Goal: Understand process/instructions: Learn how to perform a task or action

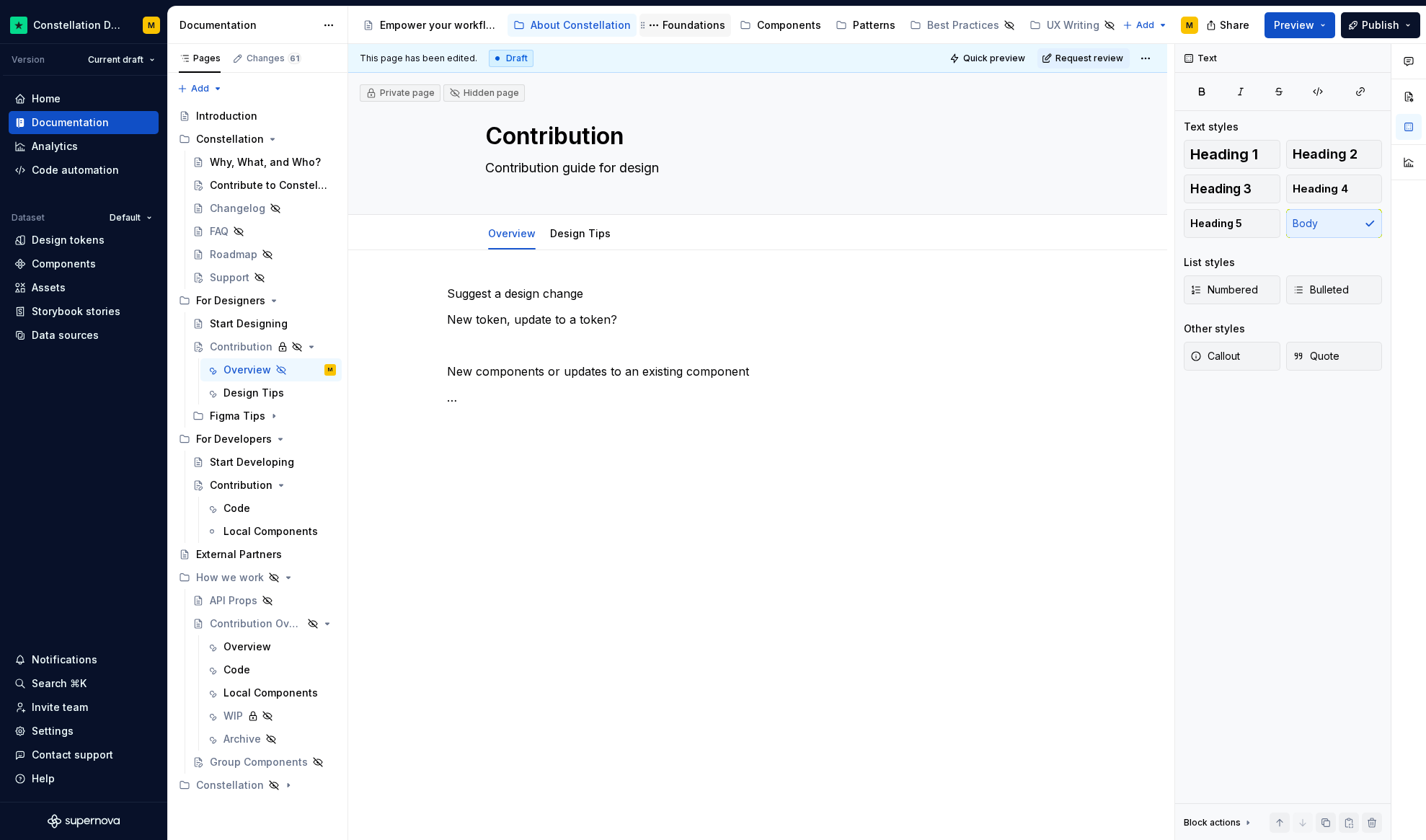
click at [687, 26] on div "Foundations" at bounding box center [694, 25] width 63 height 14
click at [791, 31] on div "Components" at bounding box center [789, 25] width 64 height 14
click at [769, 27] on div "Components" at bounding box center [789, 25] width 64 height 14
type textarea "*"
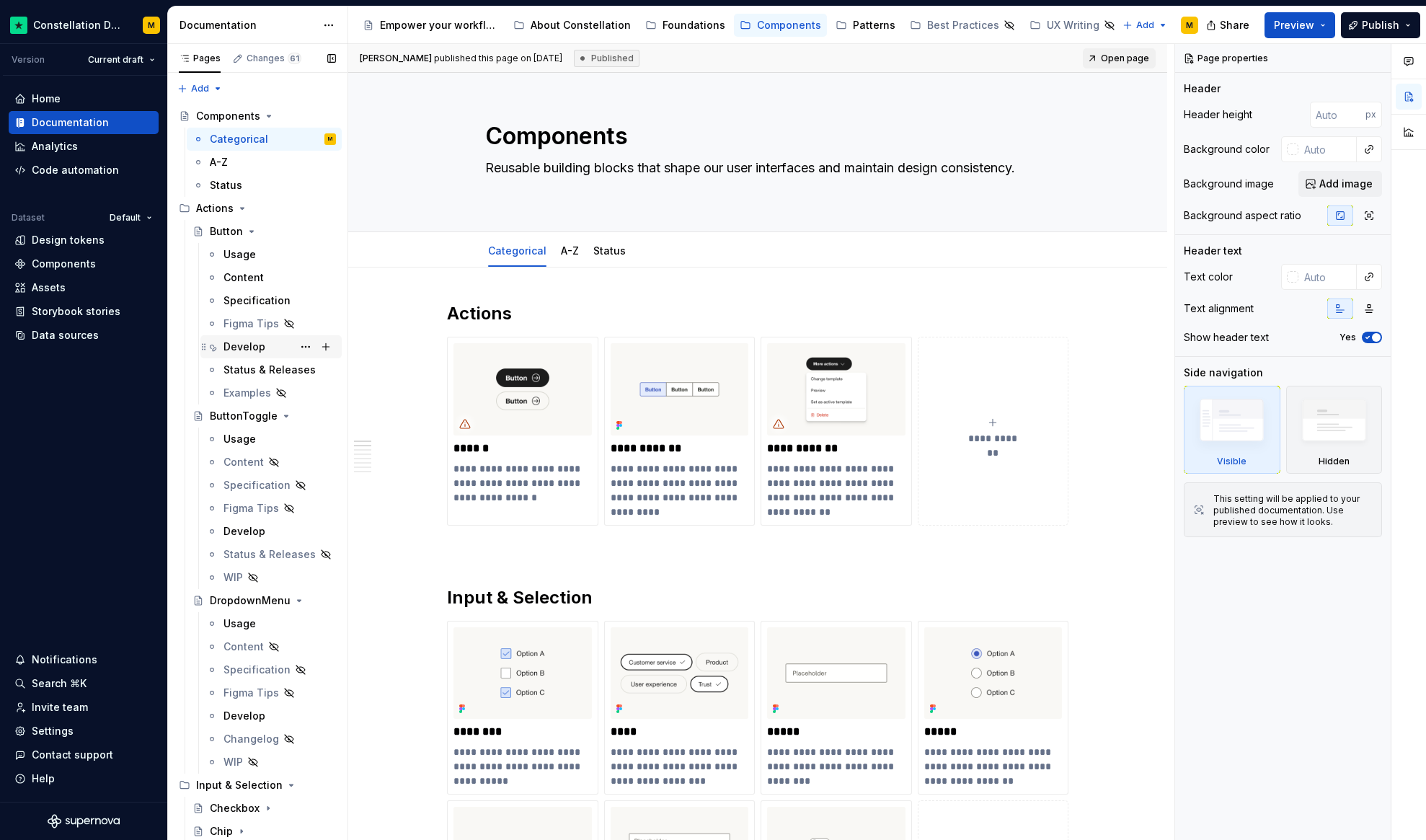
click at [239, 342] on div "Develop" at bounding box center [244, 346] width 42 height 14
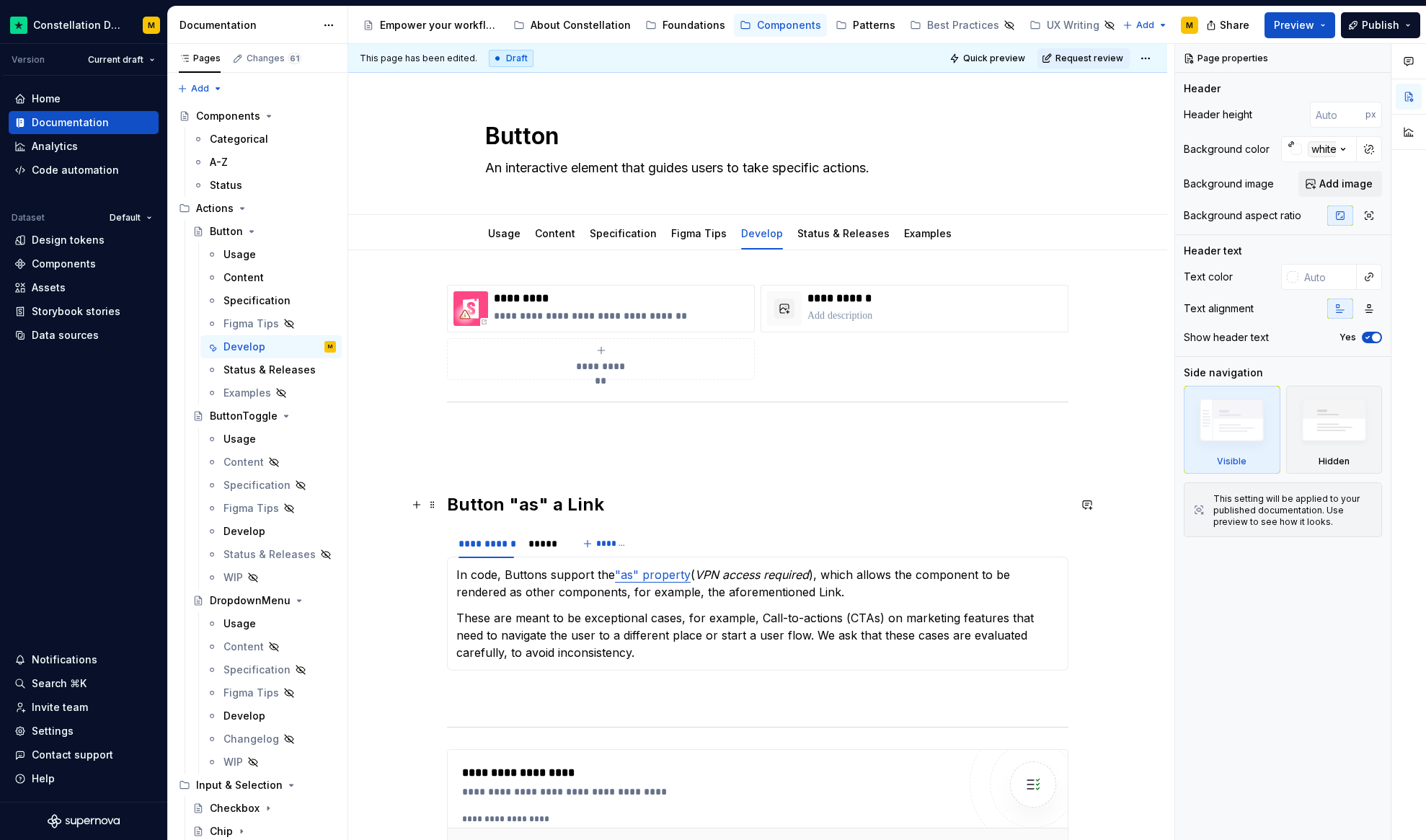
scroll to position [307, 0]
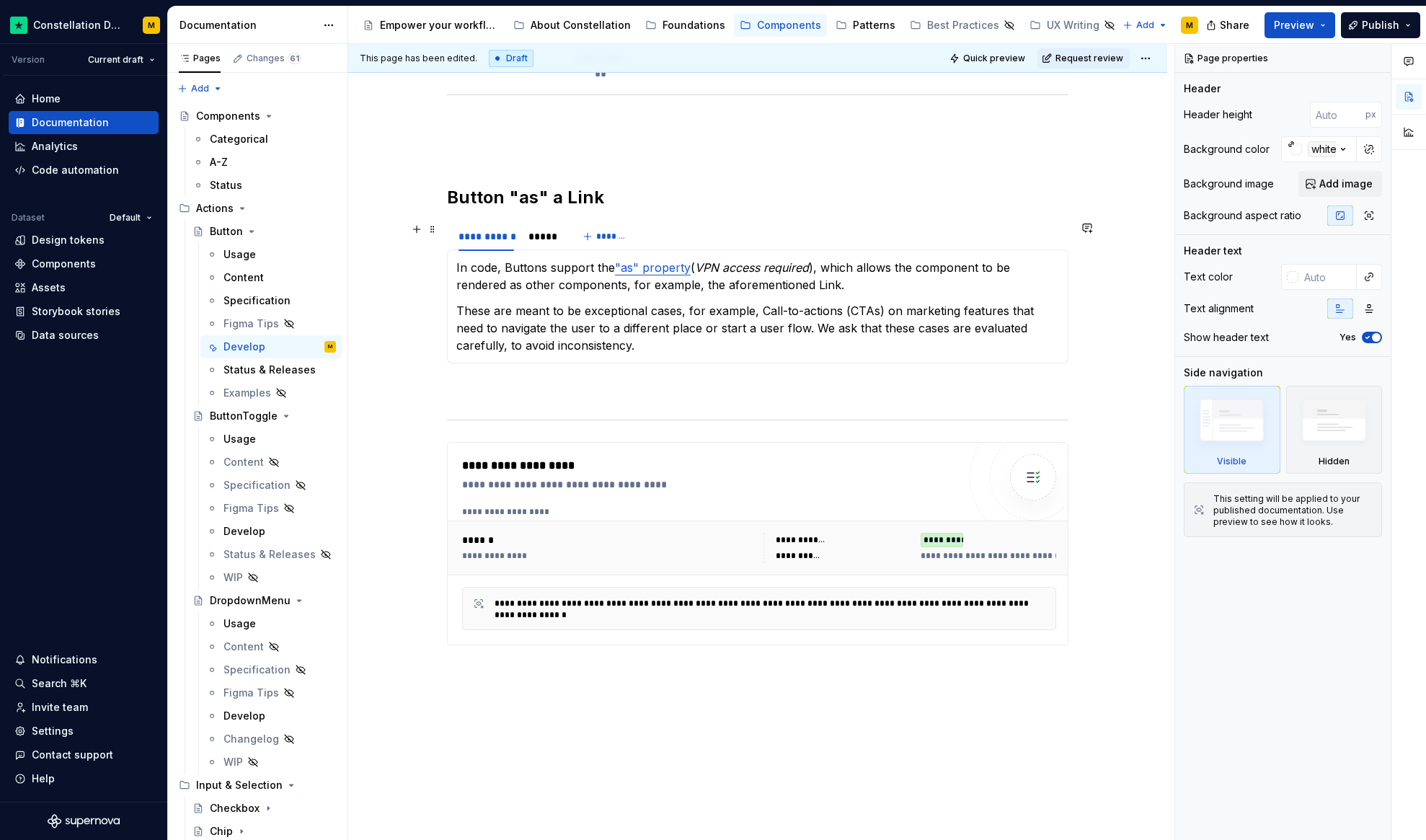
click at [660, 193] on h2 "Button "as" a Link" at bounding box center [758, 198] width 622 height 23
type textarea "*"
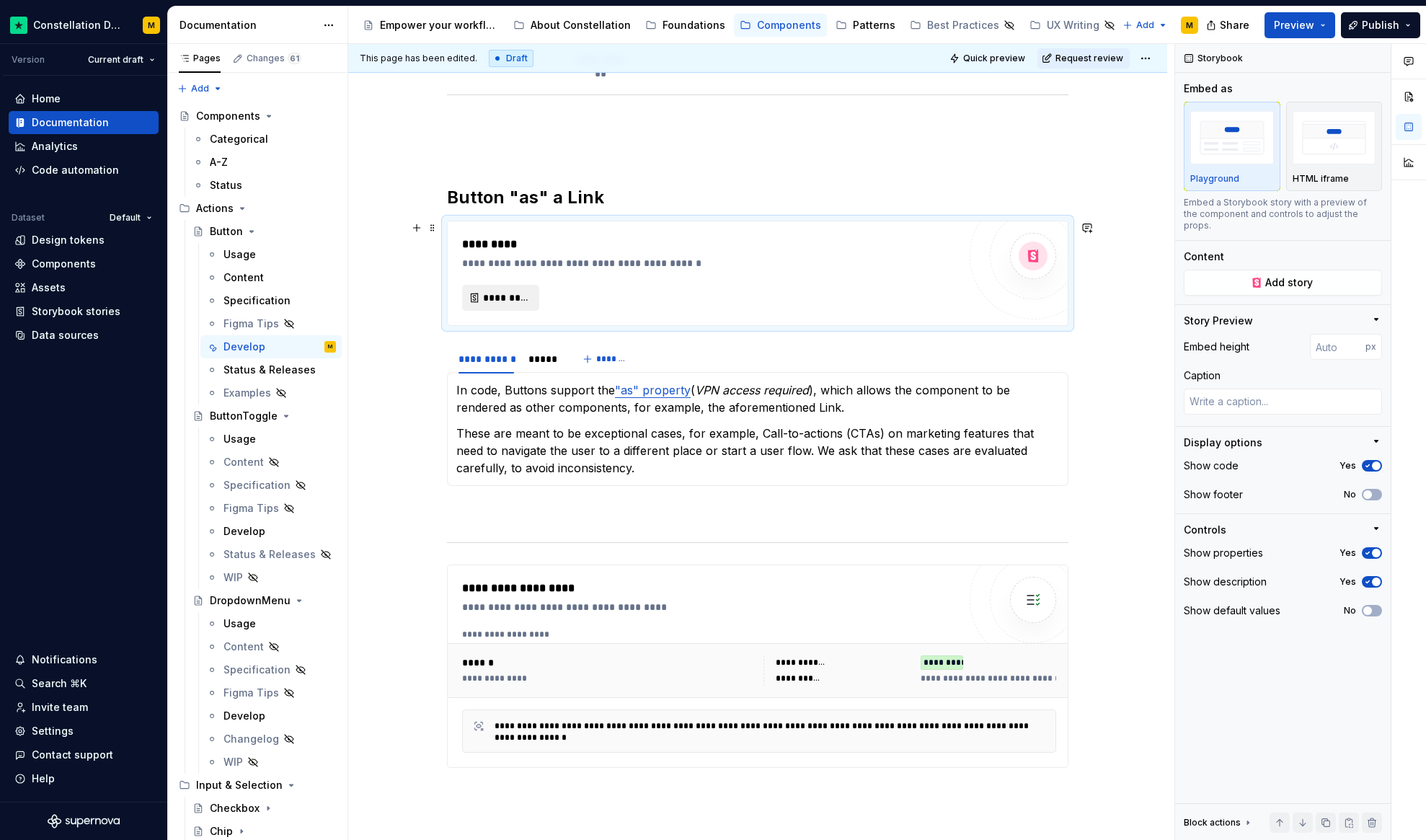
click at [524, 303] on span "*********" at bounding box center [506, 298] width 47 height 14
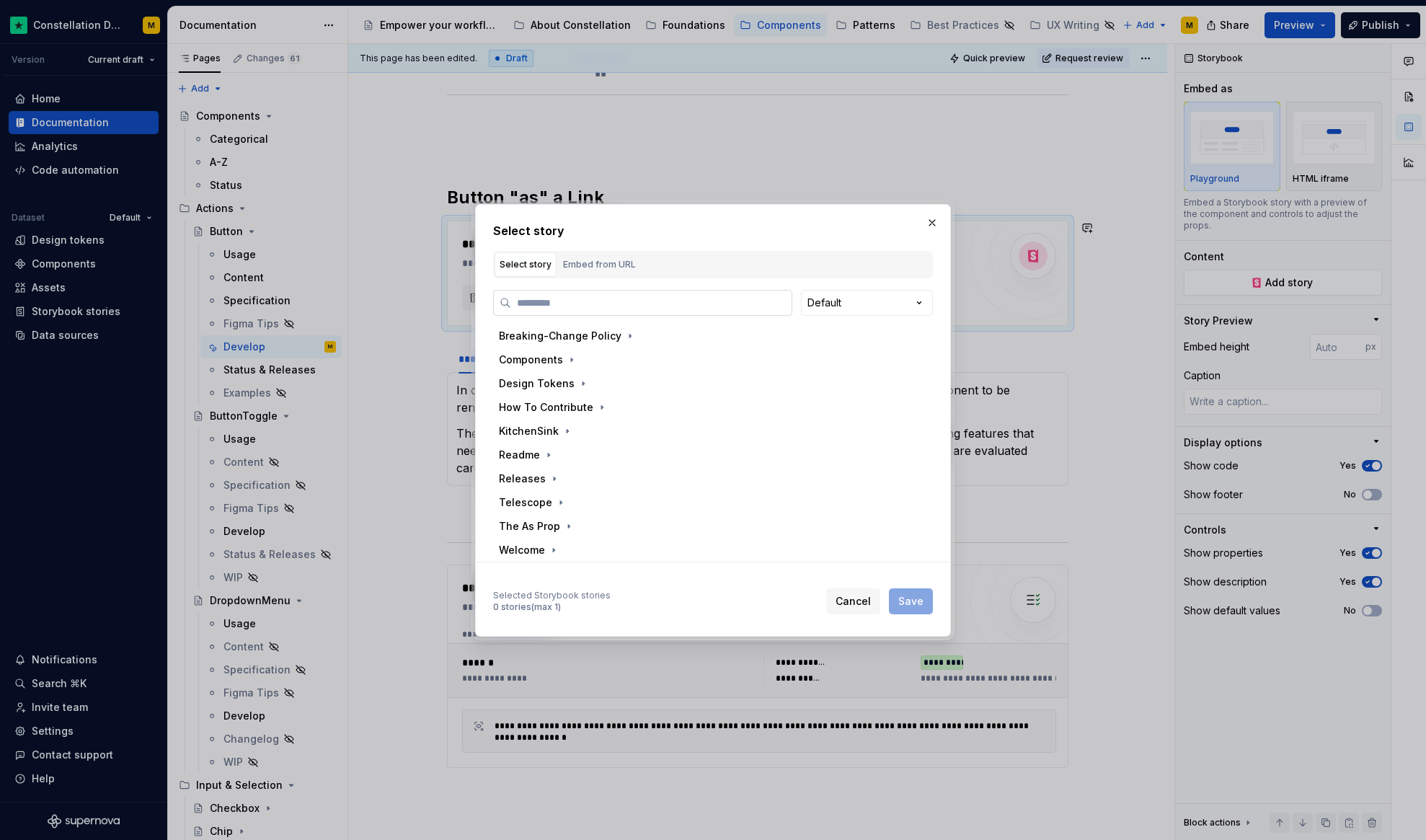
click at [546, 297] on input "search" at bounding box center [651, 303] width 280 height 14
click at [858, 305] on div "Select story Select story Embed from URL Default Breaking-Change Policy Compone…" at bounding box center [713, 420] width 1426 height 840
click at [869, 303] on div "Select story Select story Embed from URL Default Breaking-Change Policy Compone…" at bounding box center [713, 420] width 1426 height 840
click at [680, 309] on input "search" at bounding box center [651, 303] width 280 height 14
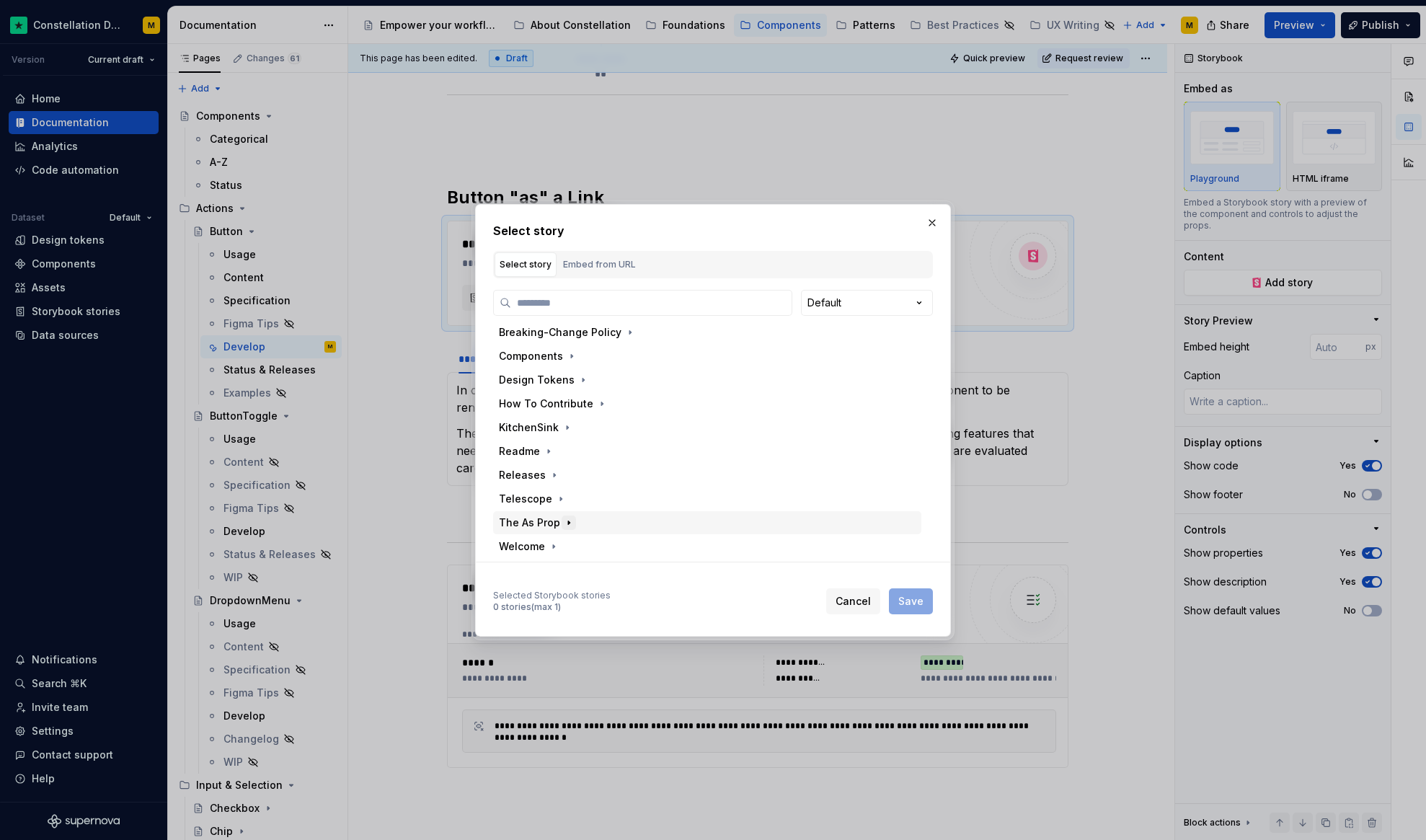
click at [565, 523] on icon "button" at bounding box center [569, 523] width 12 height 12
click at [926, 228] on button "button" at bounding box center [932, 223] width 20 height 20
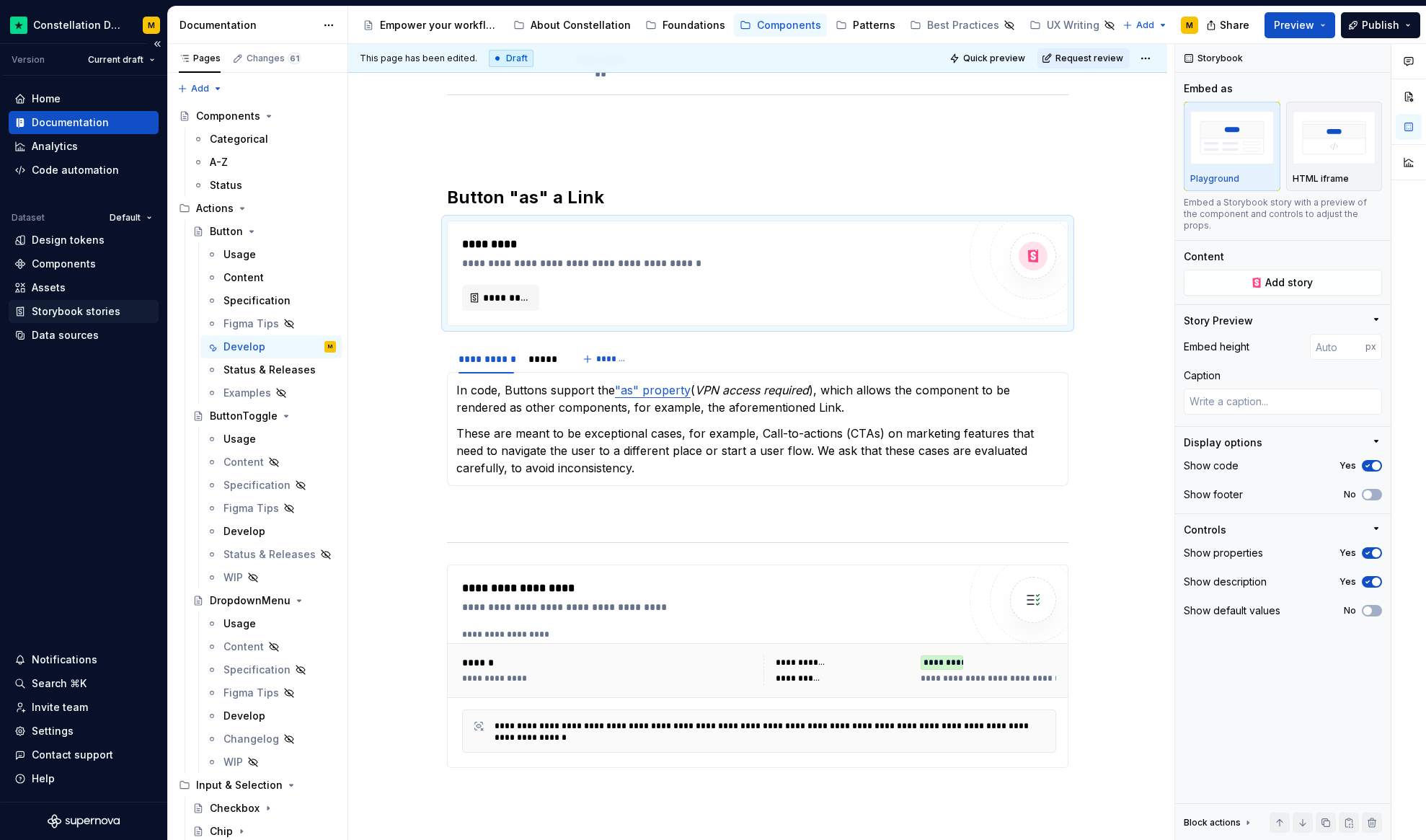
click at [87, 311] on div "Storybook stories" at bounding box center [76, 311] width 89 height 14
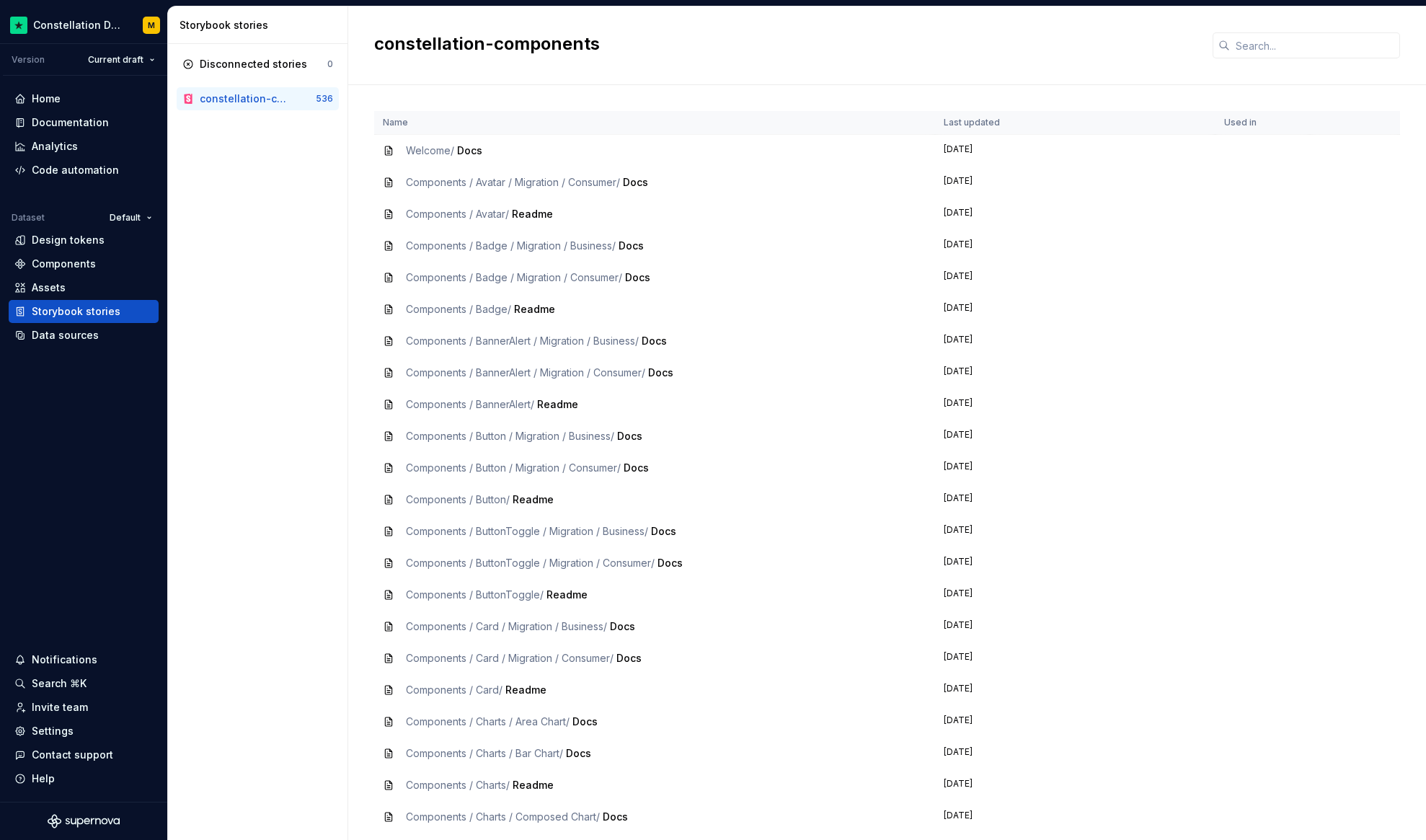
click at [484, 498] on span "Components / Button /" at bounding box center [457, 499] width 104 height 12
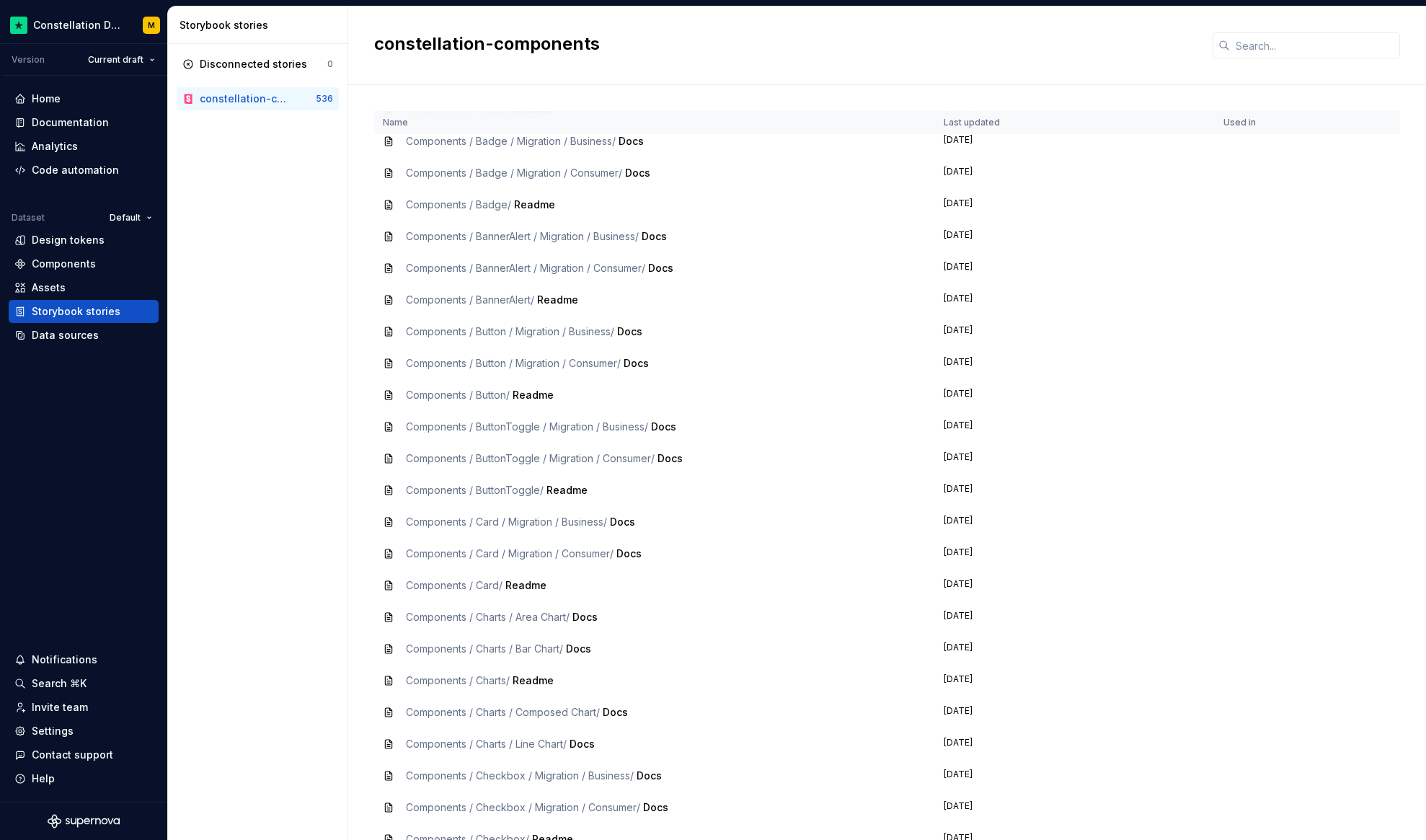
click at [388, 397] on icon at bounding box center [388, 395] width 7 height 8
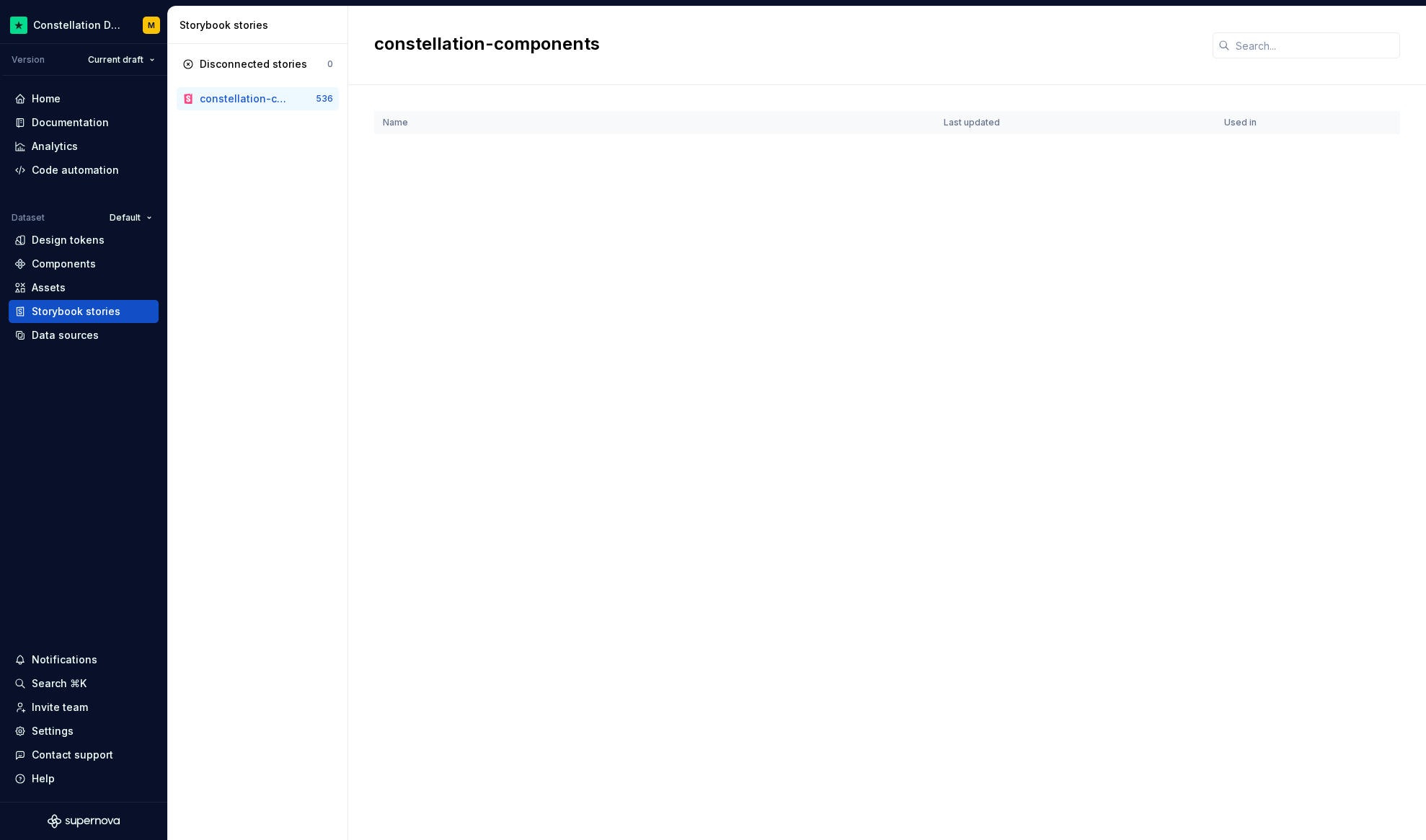
scroll to position [0, 0]
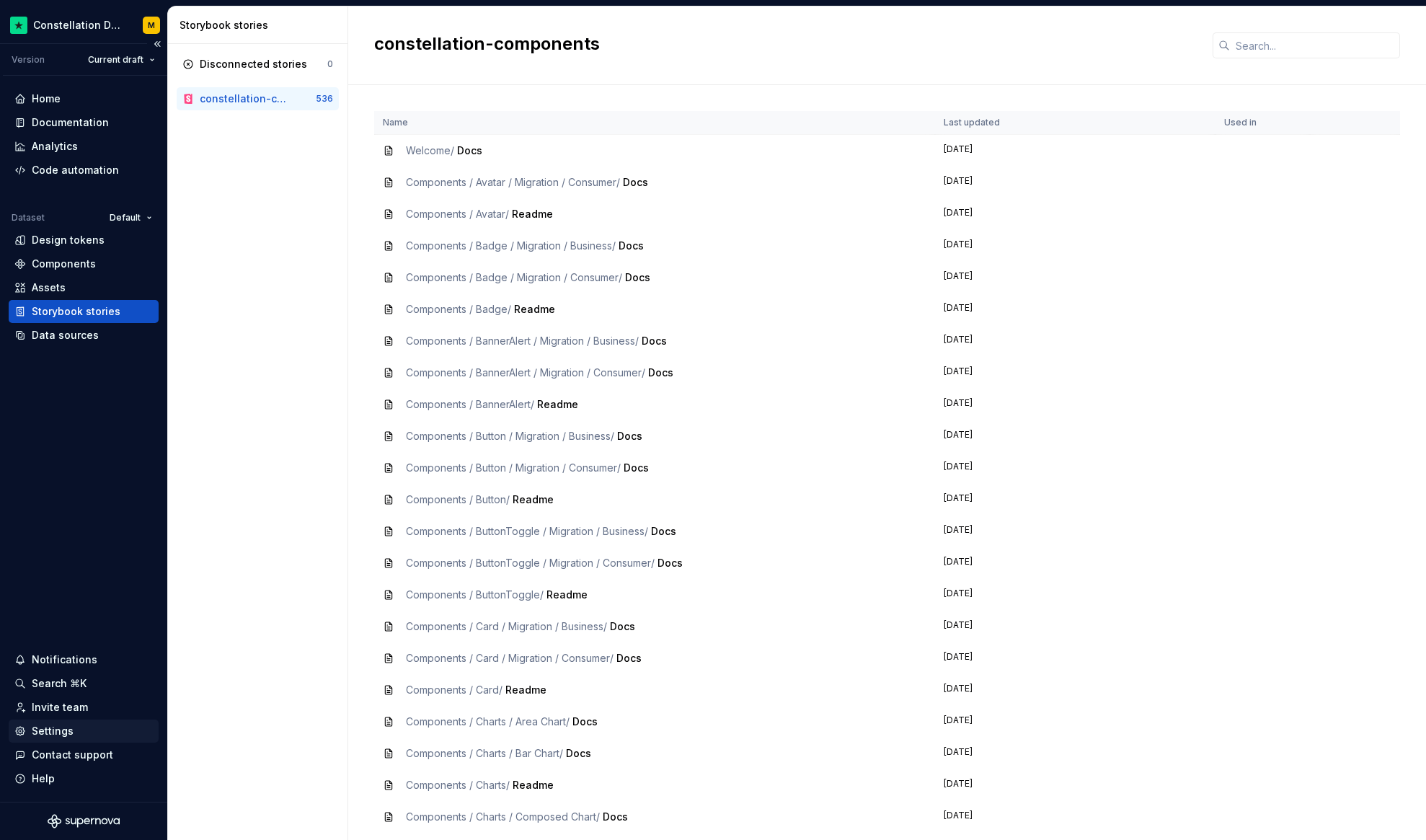
click at [77, 739] on div "Settings" at bounding box center [83, 731] width 150 height 23
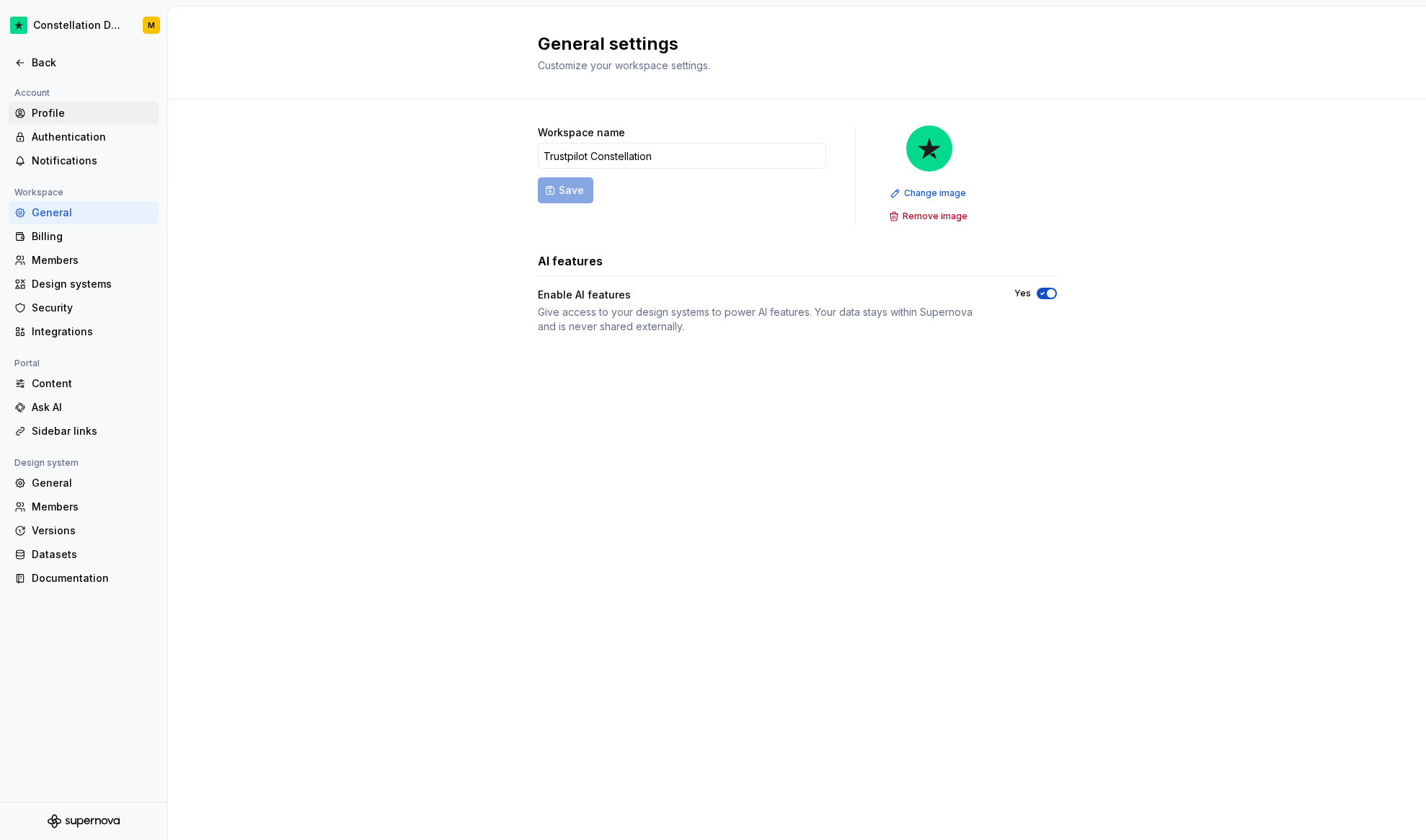
click at [108, 117] on div "Profile" at bounding box center [91, 113] width 121 height 14
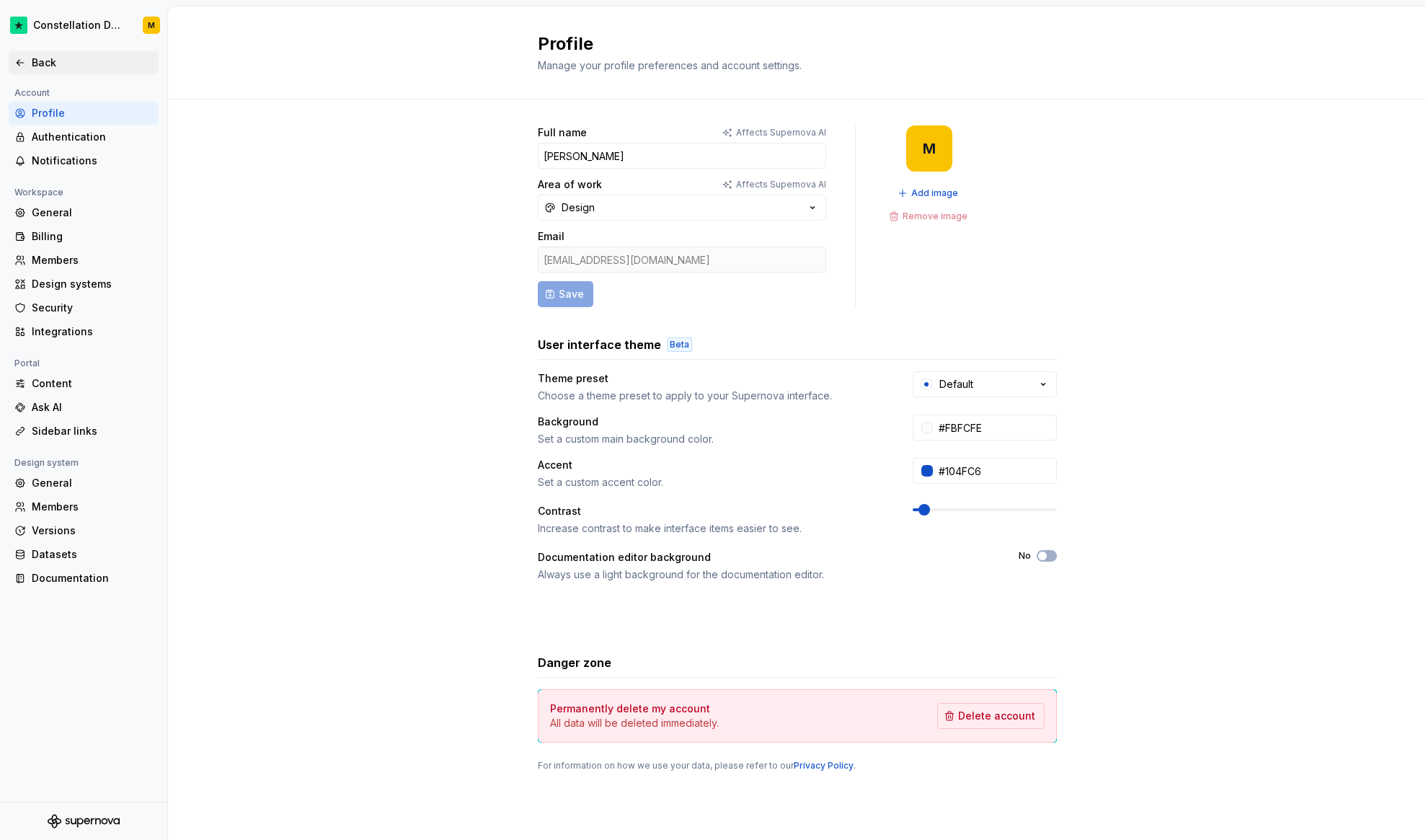
click at [54, 57] on div "Back" at bounding box center [91, 62] width 121 height 14
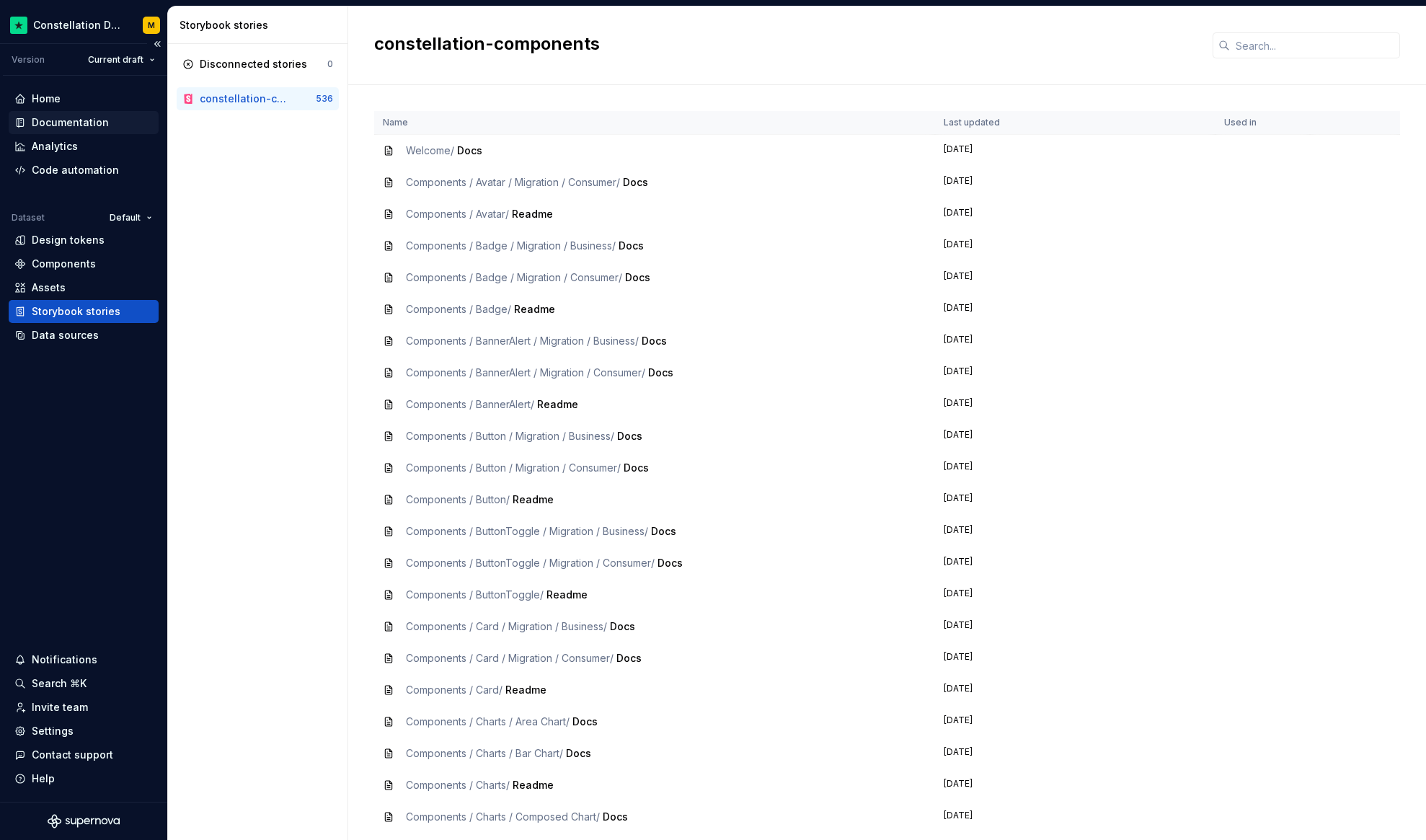
click at [115, 114] on div "Documentation" at bounding box center [83, 123] width 150 height 23
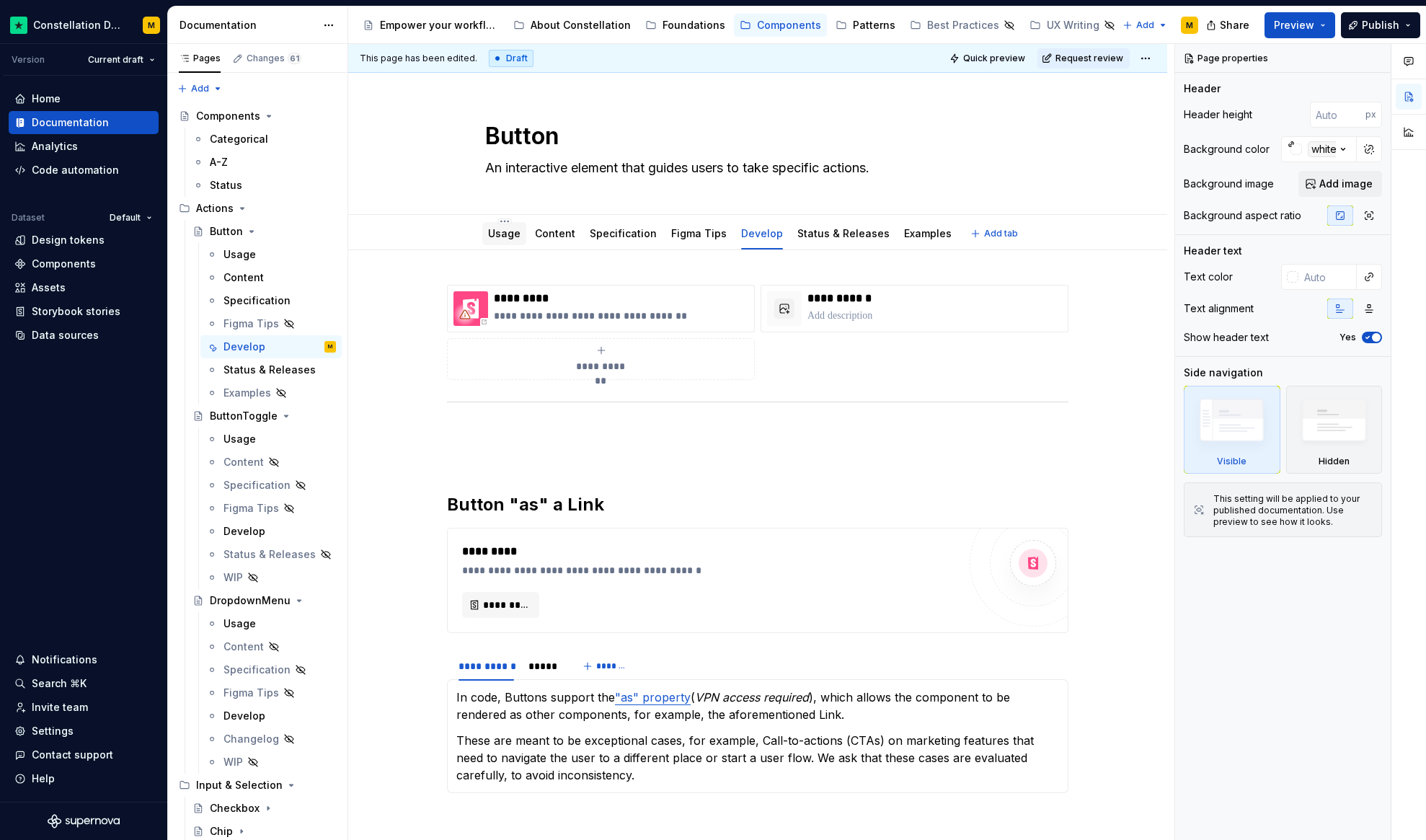
click at [513, 233] on link "Usage" at bounding box center [504, 233] width 32 height 12
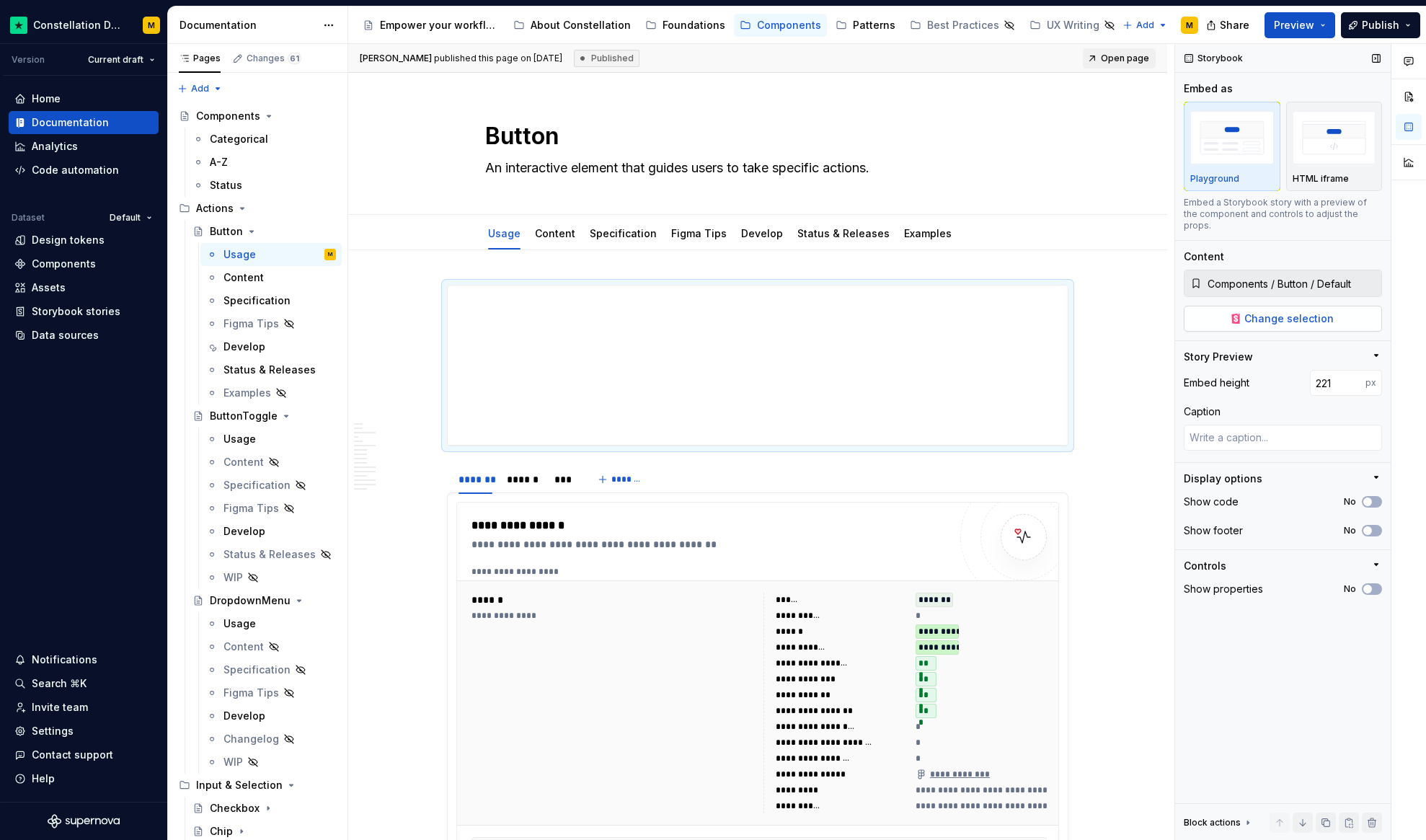
click at [1321, 312] on span "Change selection" at bounding box center [1289, 318] width 89 height 14
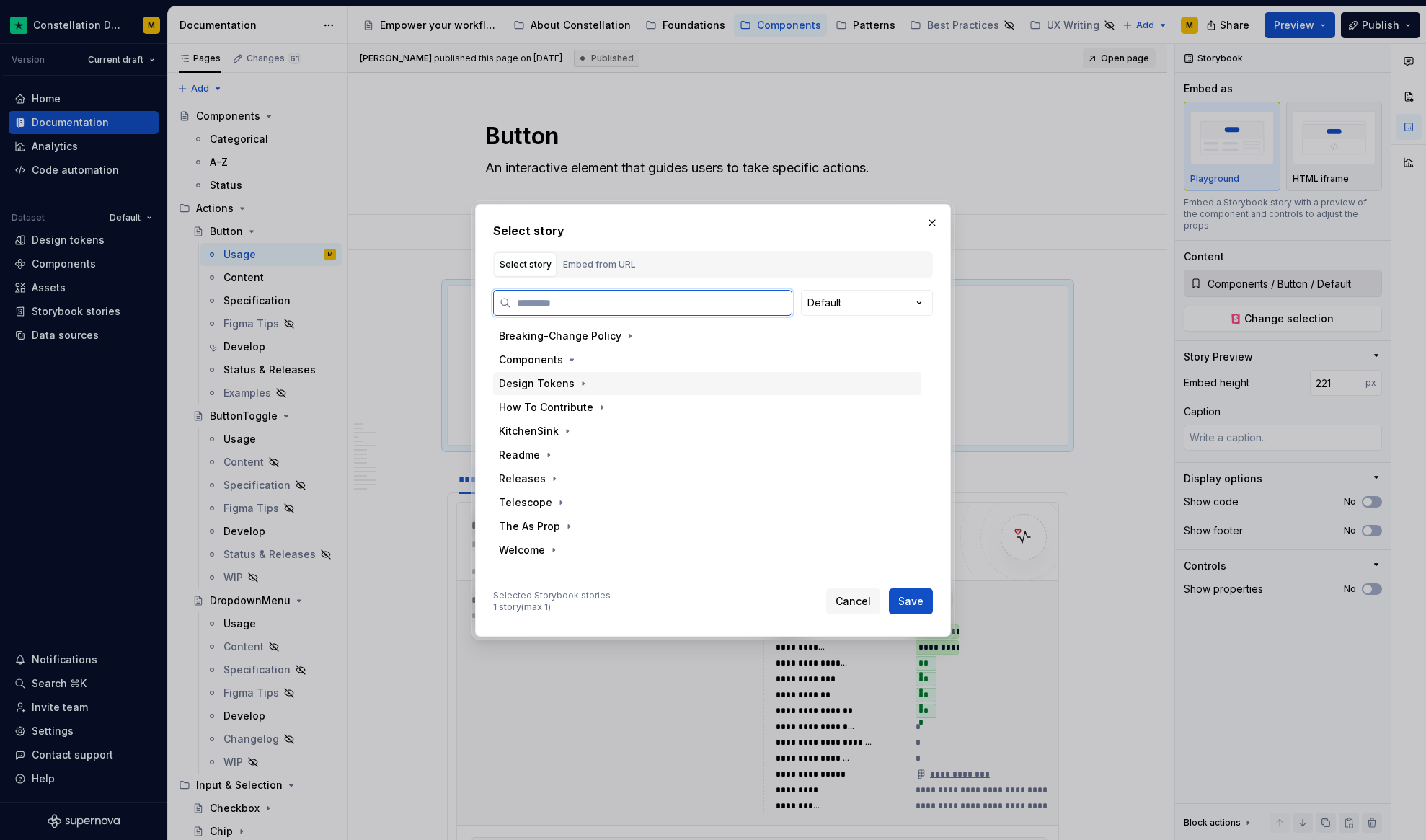
scroll to position [3, 0]
click at [570, 267] on div "Embed from URL" at bounding box center [599, 264] width 73 height 14
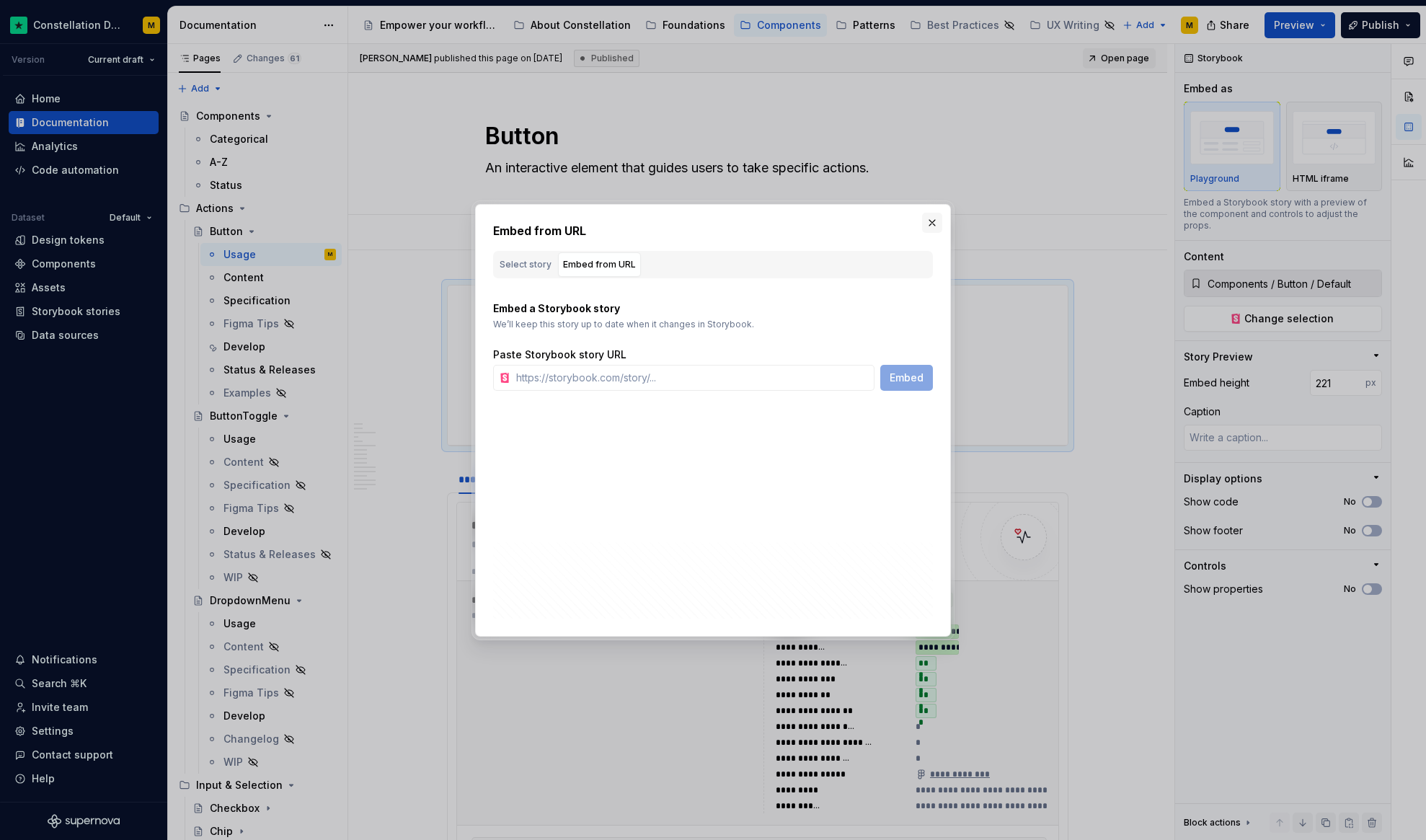
click at [928, 221] on button "button" at bounding box center [932, 223] width 20 height 20
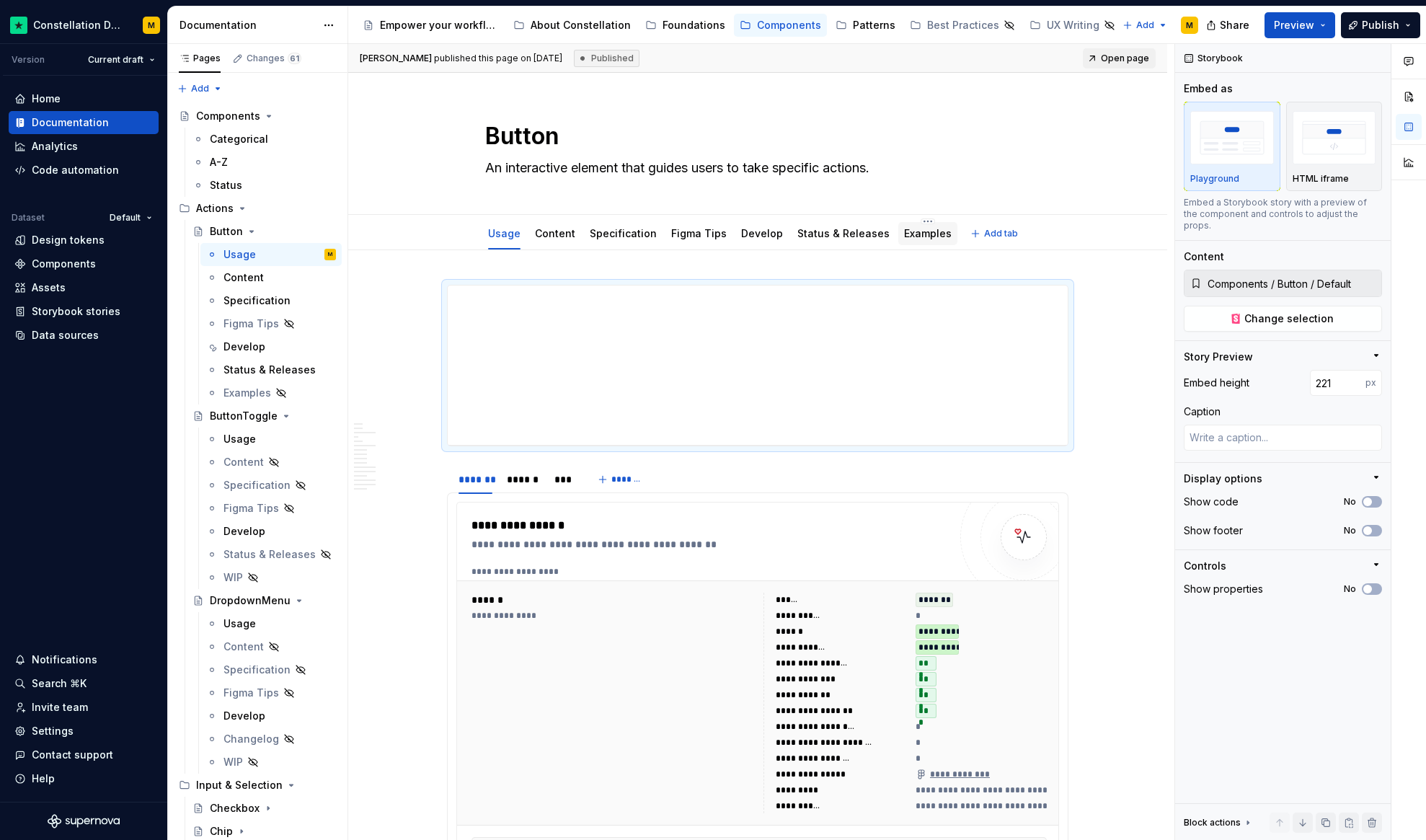
click at [917, 234] on link "Examples" at bounding box center [928, 233] width 48 height 12
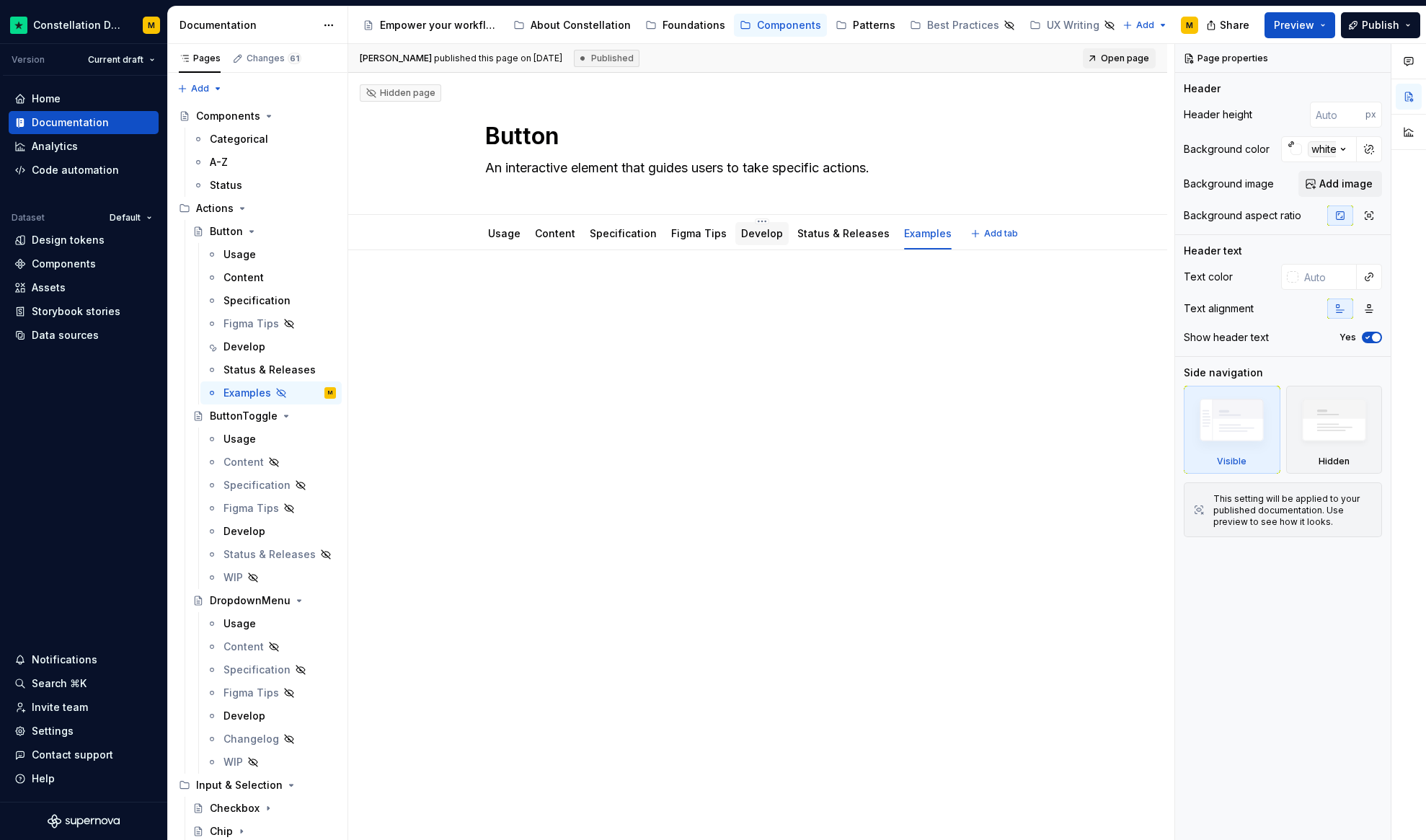
click at [760, 237] on link "Develop" at bounding box center [762, 233] width 42 height 12
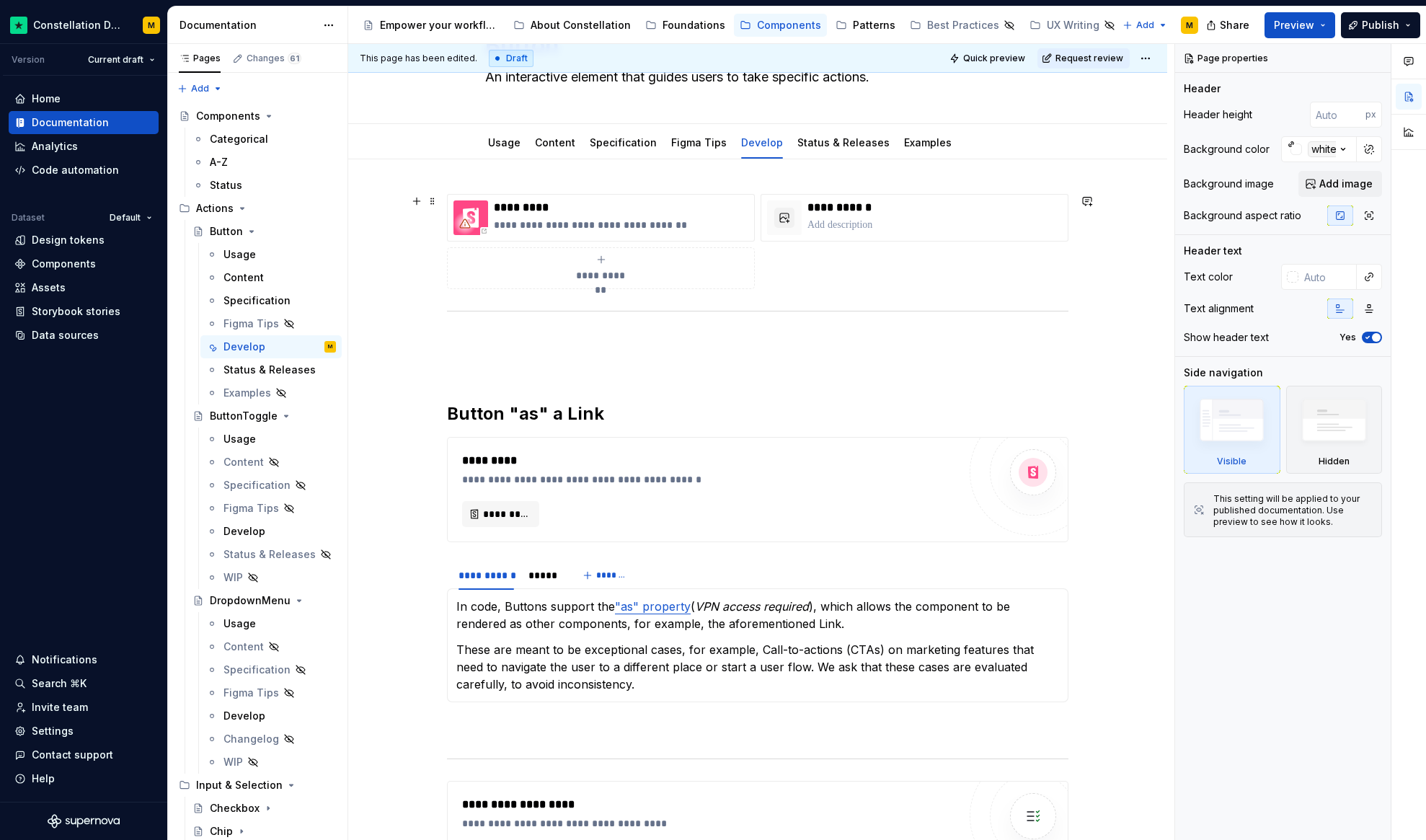
scroll to position [92, 0]
click at [579, 520] on div "*********" at bounding box center [711, 512] width 496 height 26
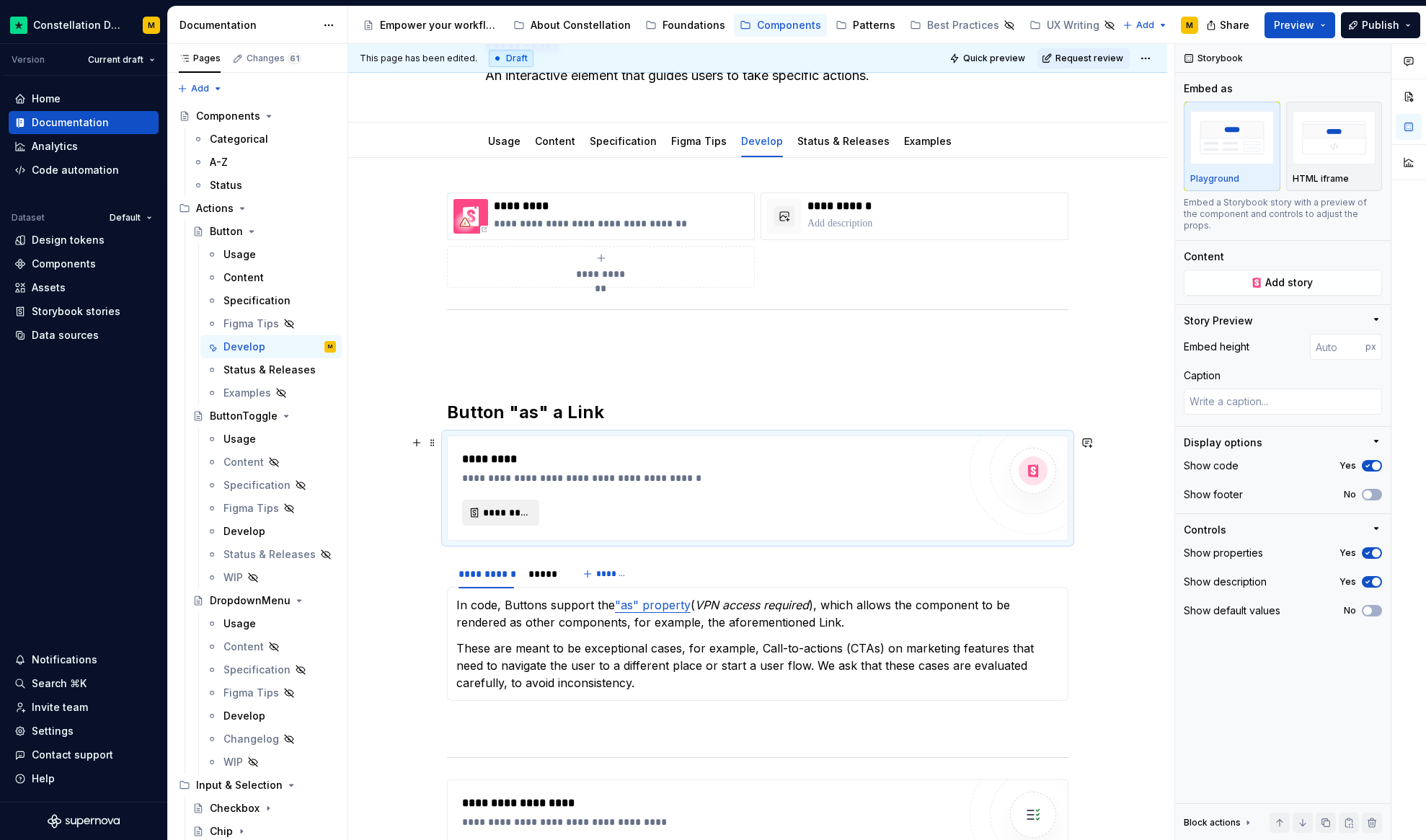
click at [502, 514] on span "*********" at bounding box center [506, 512] width 47 height 14
type textarea "*"
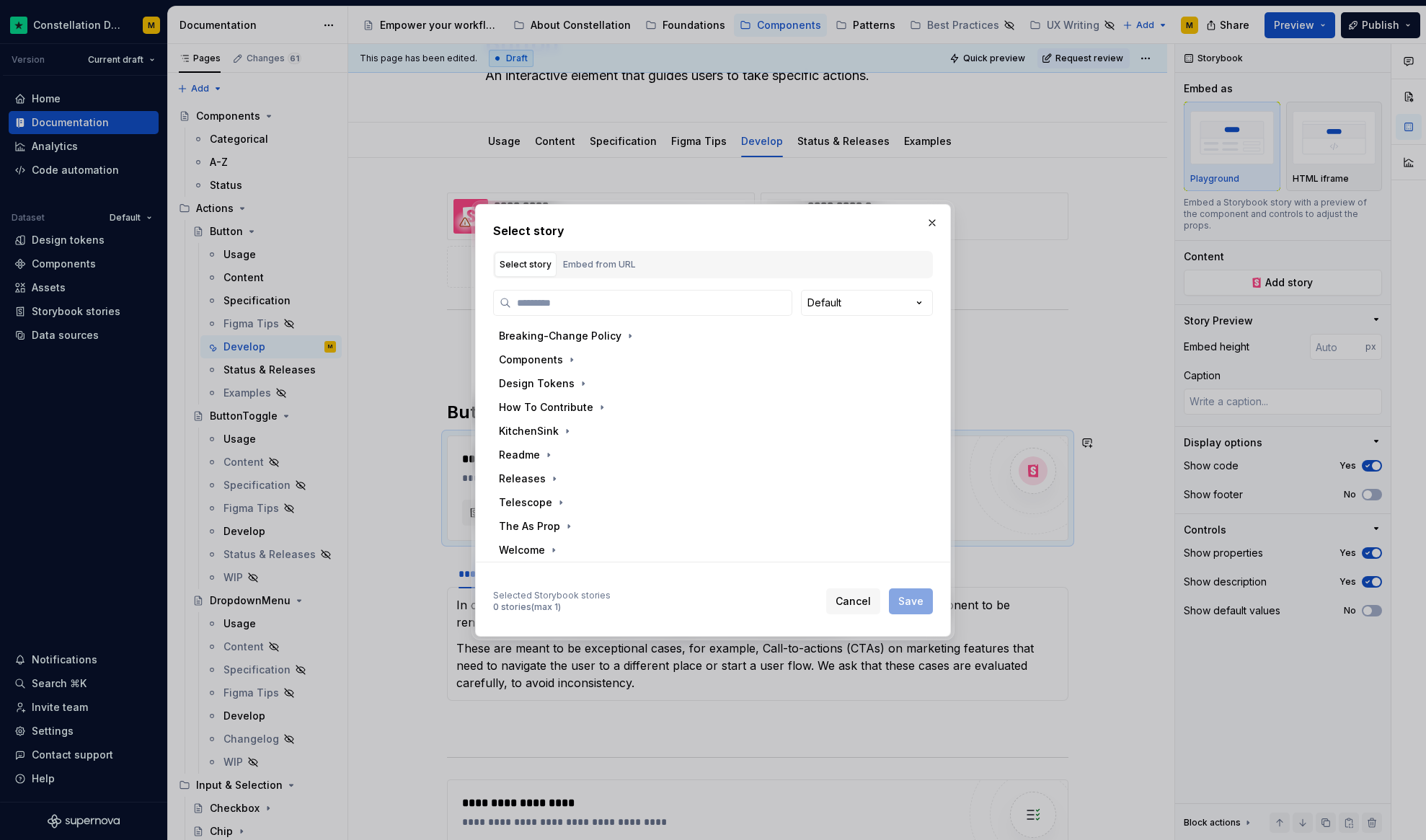
click at [758, 256] on div "Select story Embed from URL" at bounding box center [713, 264] width 440 height 27
click at [563, 260] on div "Embed from URL" at bounding box center [599, 264] width 73 height 14
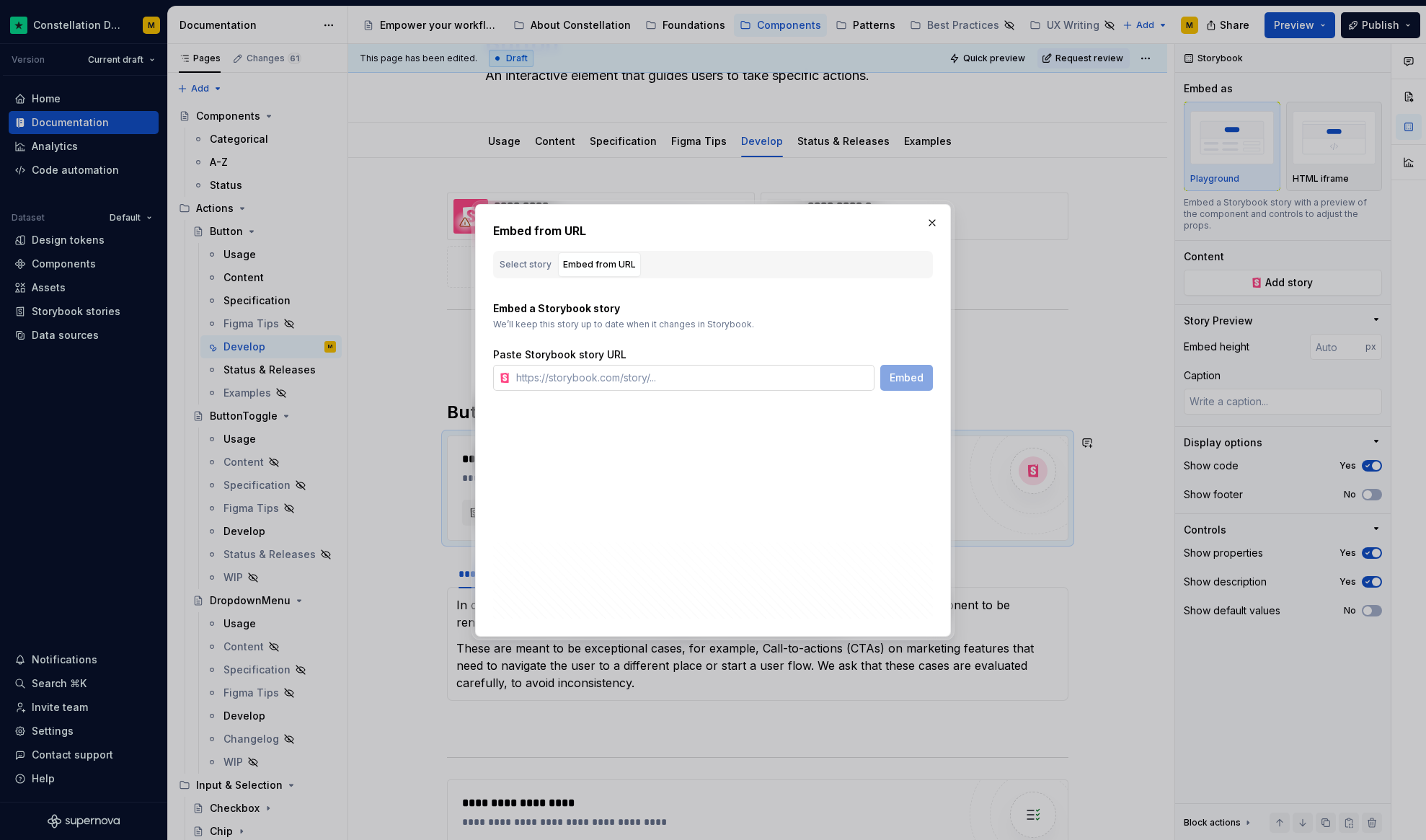
click at [570, 369] on input "text" at bounding box center [692, 378] width 364 height 26
paste input "https://constellation-components.trustpilot.com/?path=/docs/components-button--…"
type input "https://constellation-components.trustpilot.com/?path=/docs/components-button--…"
click at [898, 377] on span "Embed" at bounding box center [906, 378] width 34 height 14
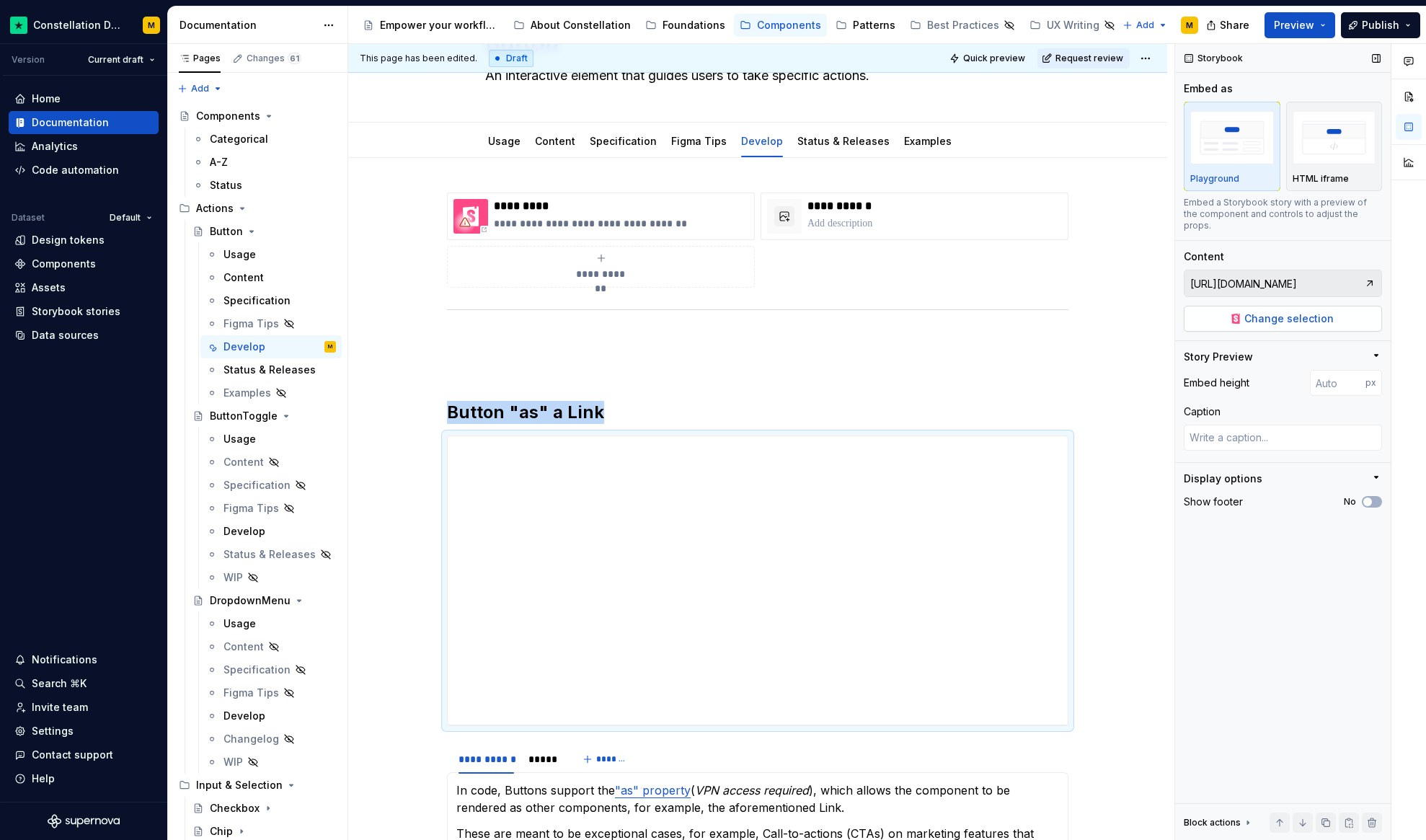
click at [1223, 309] on button "Change selection" at bounding box center [1283, 318] width 199 height 26
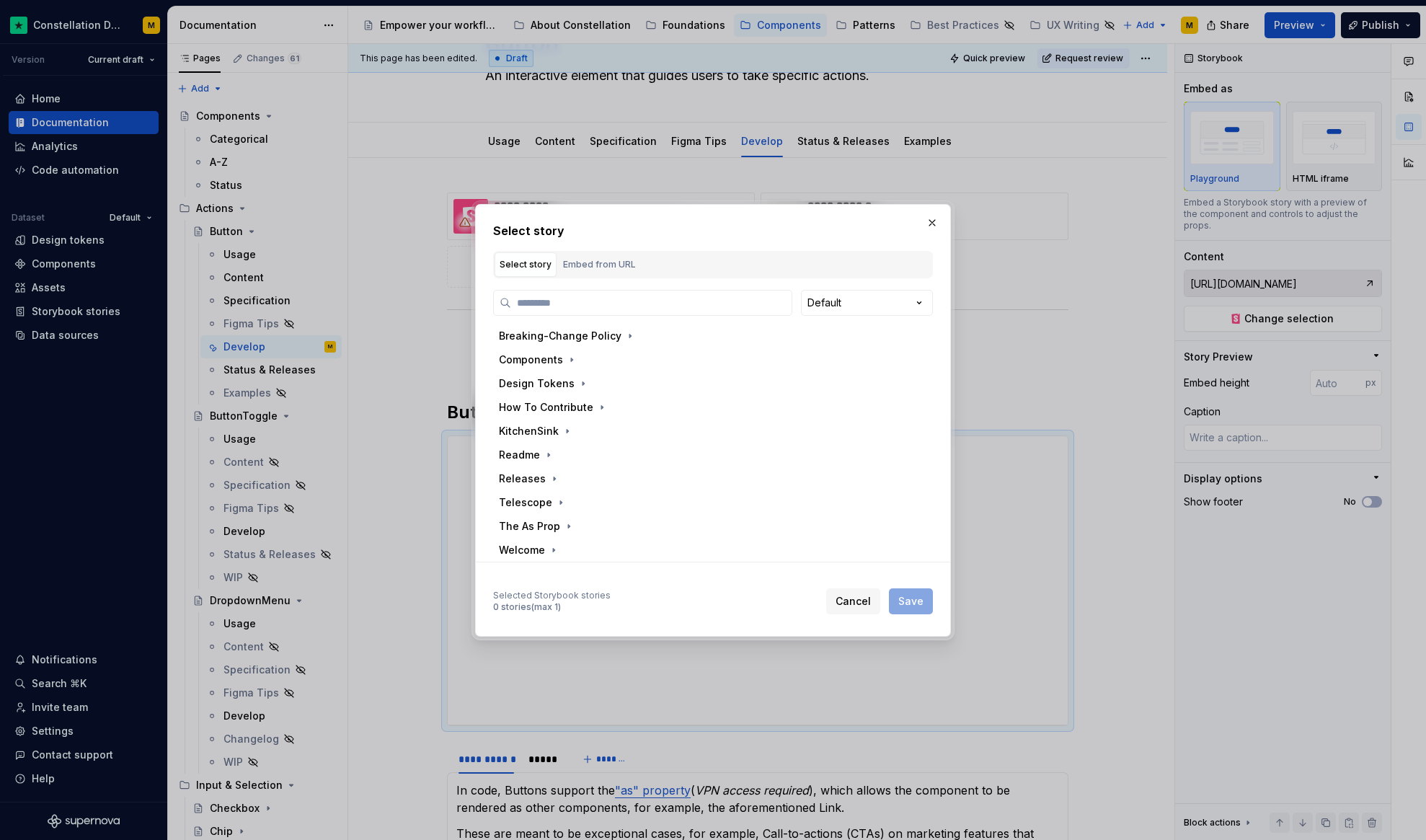
type textarea "*"
type input "******"
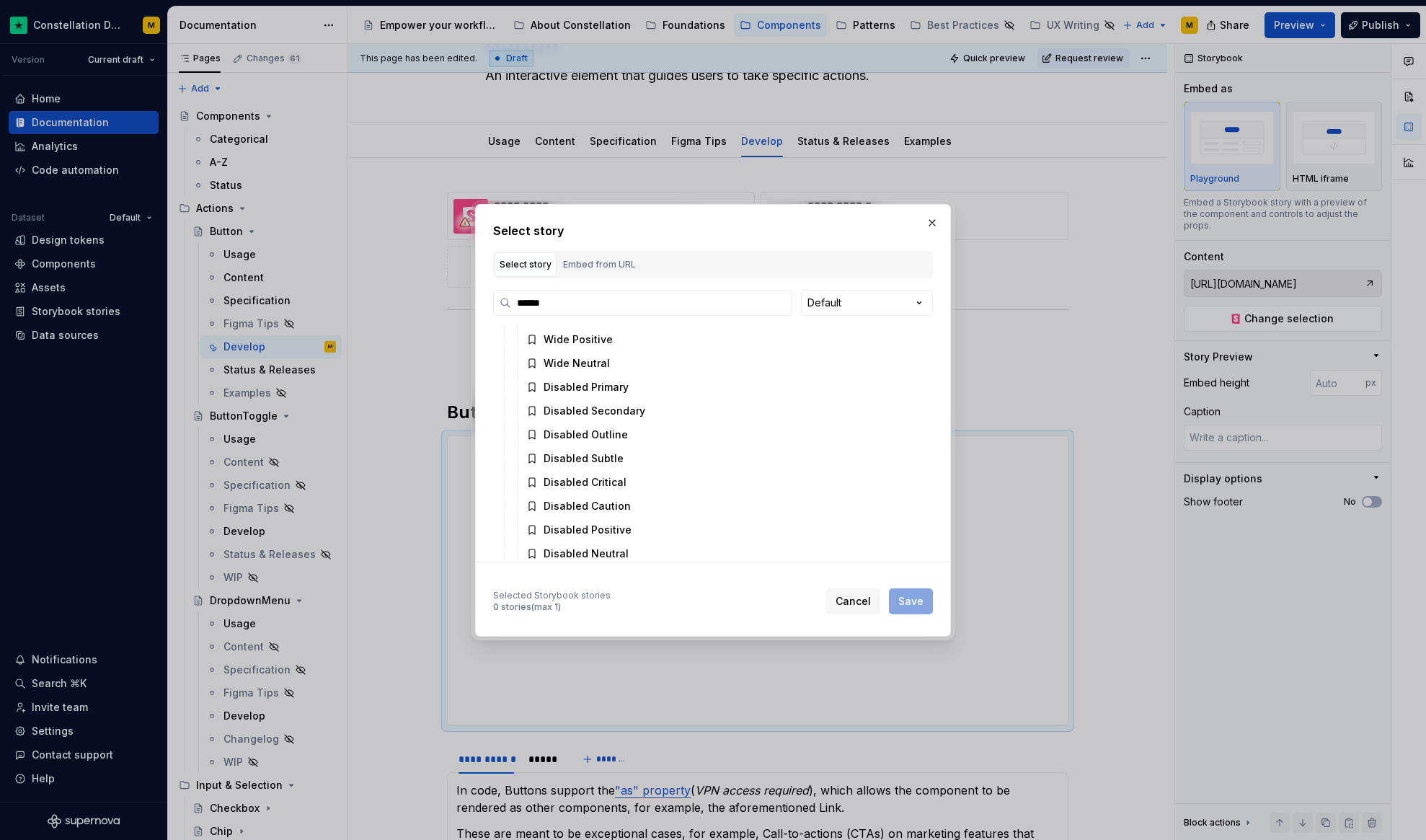
scroll to position [1163, 0]
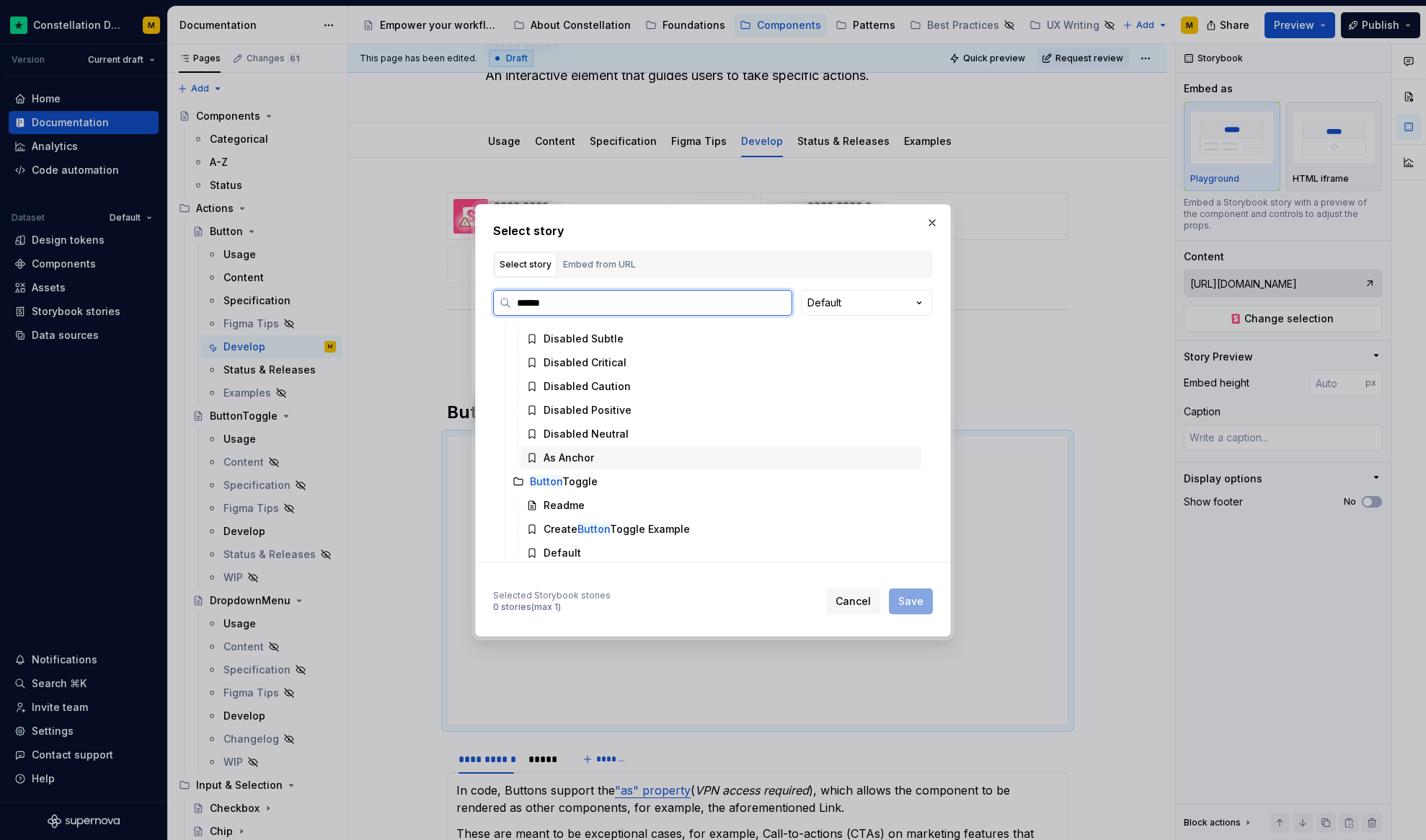
click at [599, 458] on div "As Anchor" at bounding box center [721, 458] width 401 height 23
click at [912, 602] on span "Save" at bounding box center [911, 601] width 26 height 14
type textarea "*"
type input "Components / Button / As Anchor"
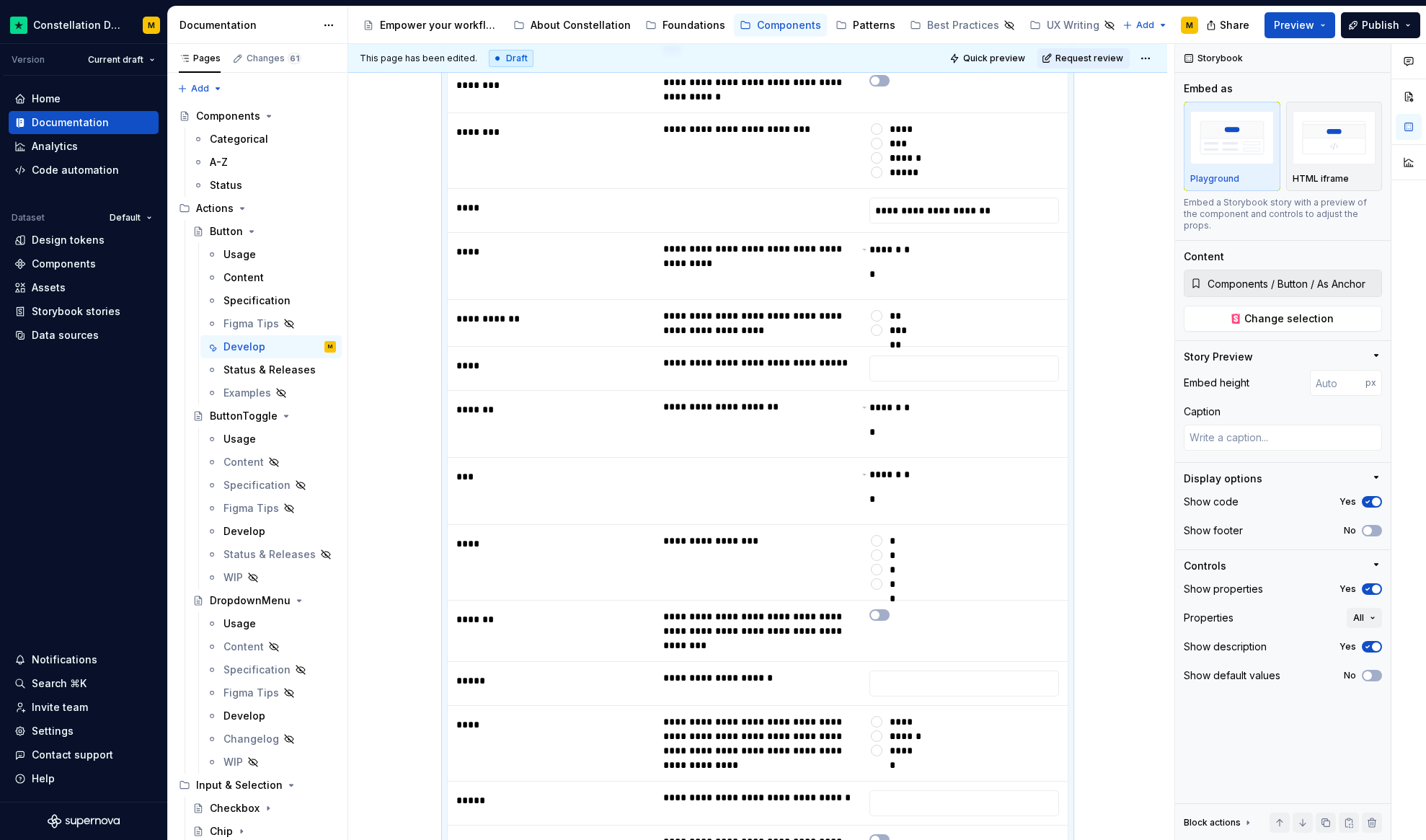
scroll to position [803, 0]
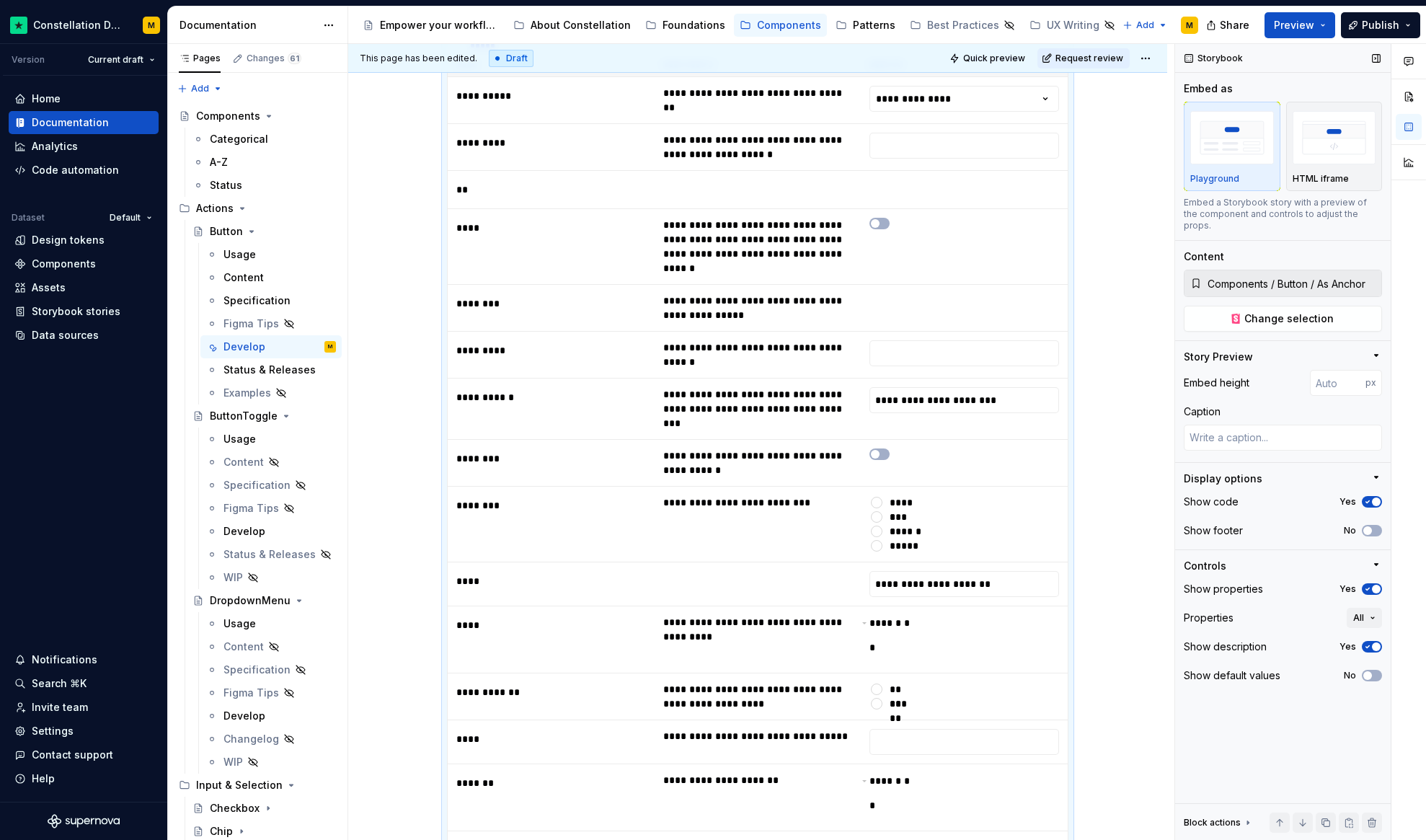
click at [1366, 498] on icon "button" at bounding box center [1367, 502] width 12 height 8
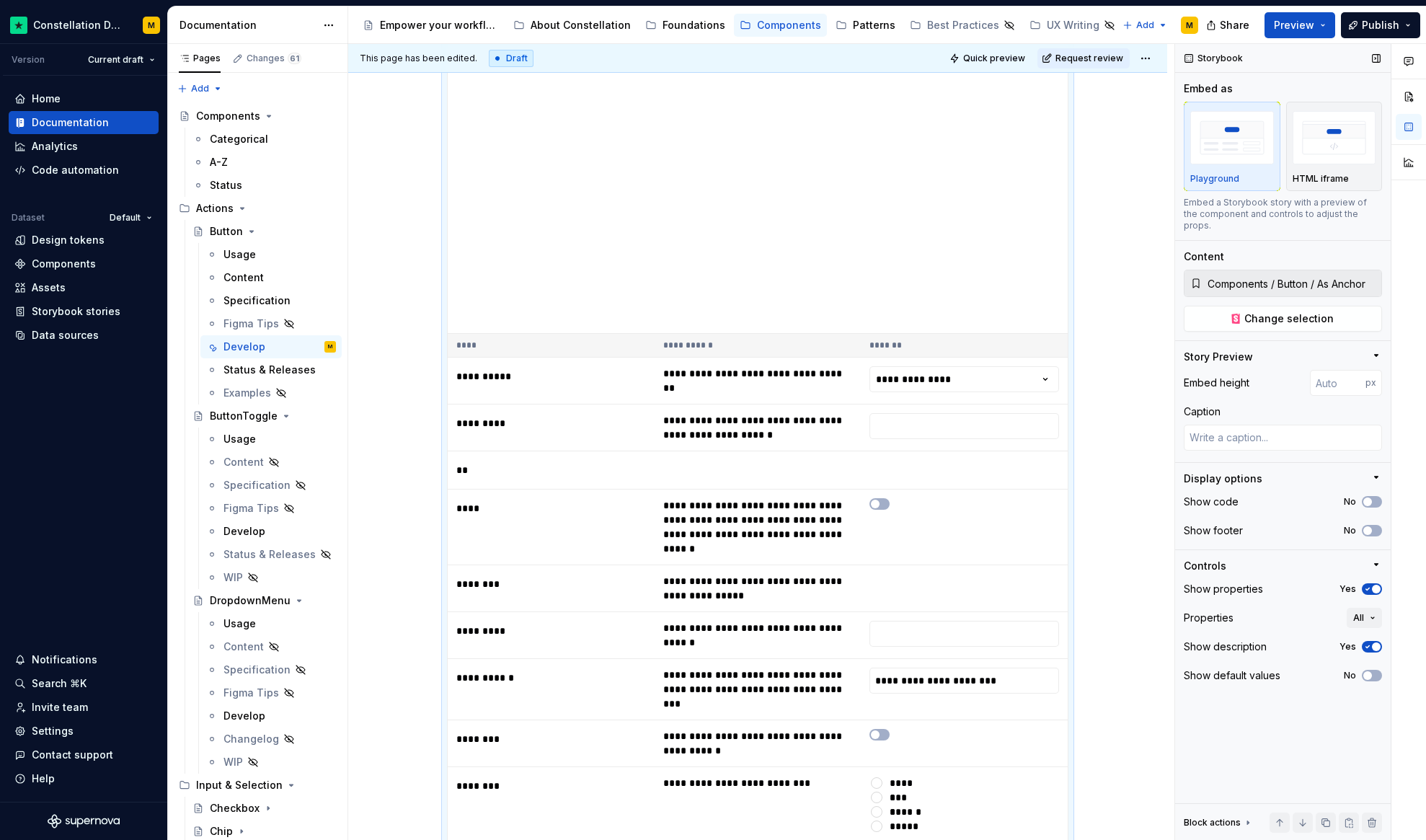
click at [1360, 584] on div "Yes" at bounding box center [1361, 589] width 43 height 12
click at [1367, 589] on icon "button" at bounding box center [1368, 589] width 3 height 2
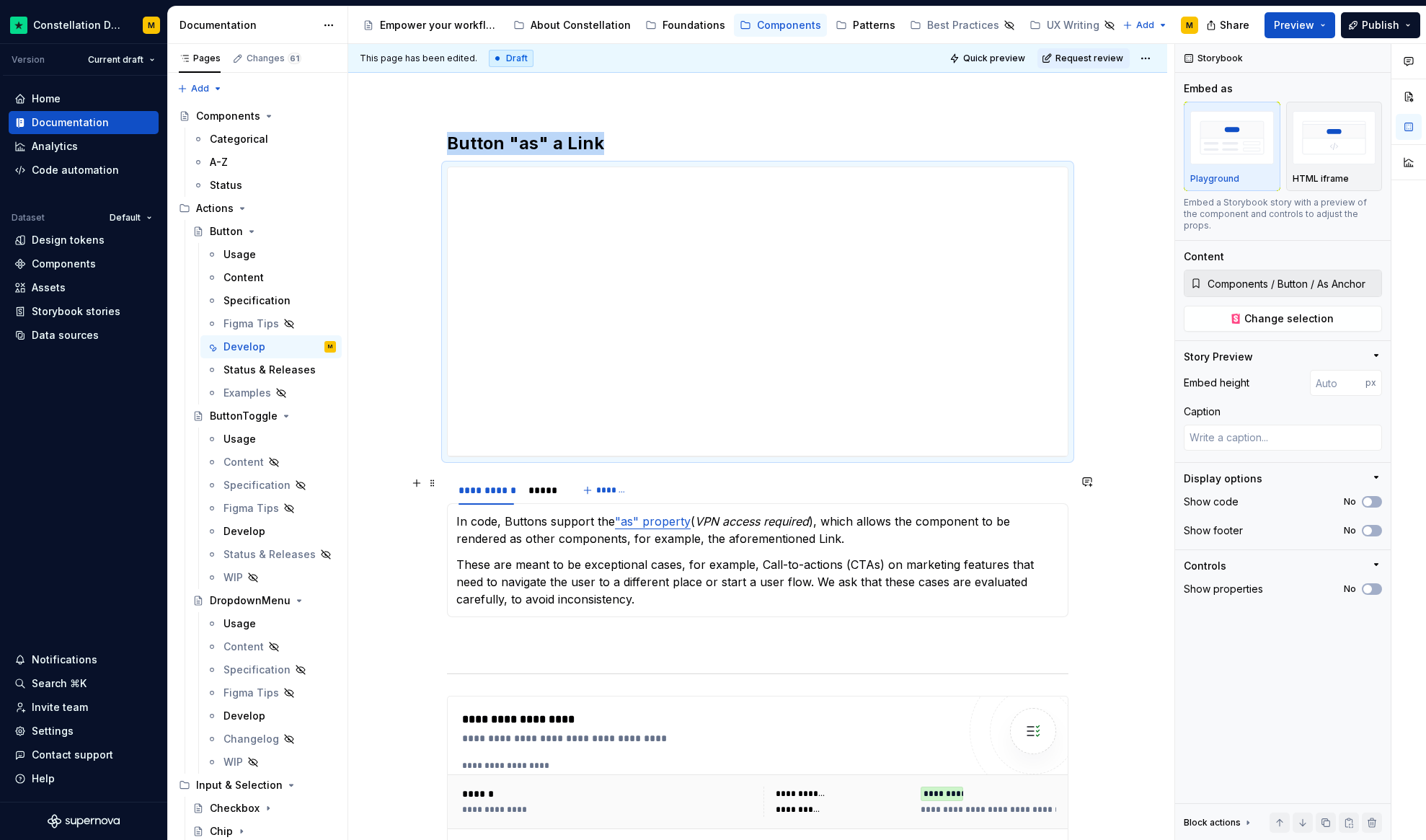
scroll to position [286, 0]
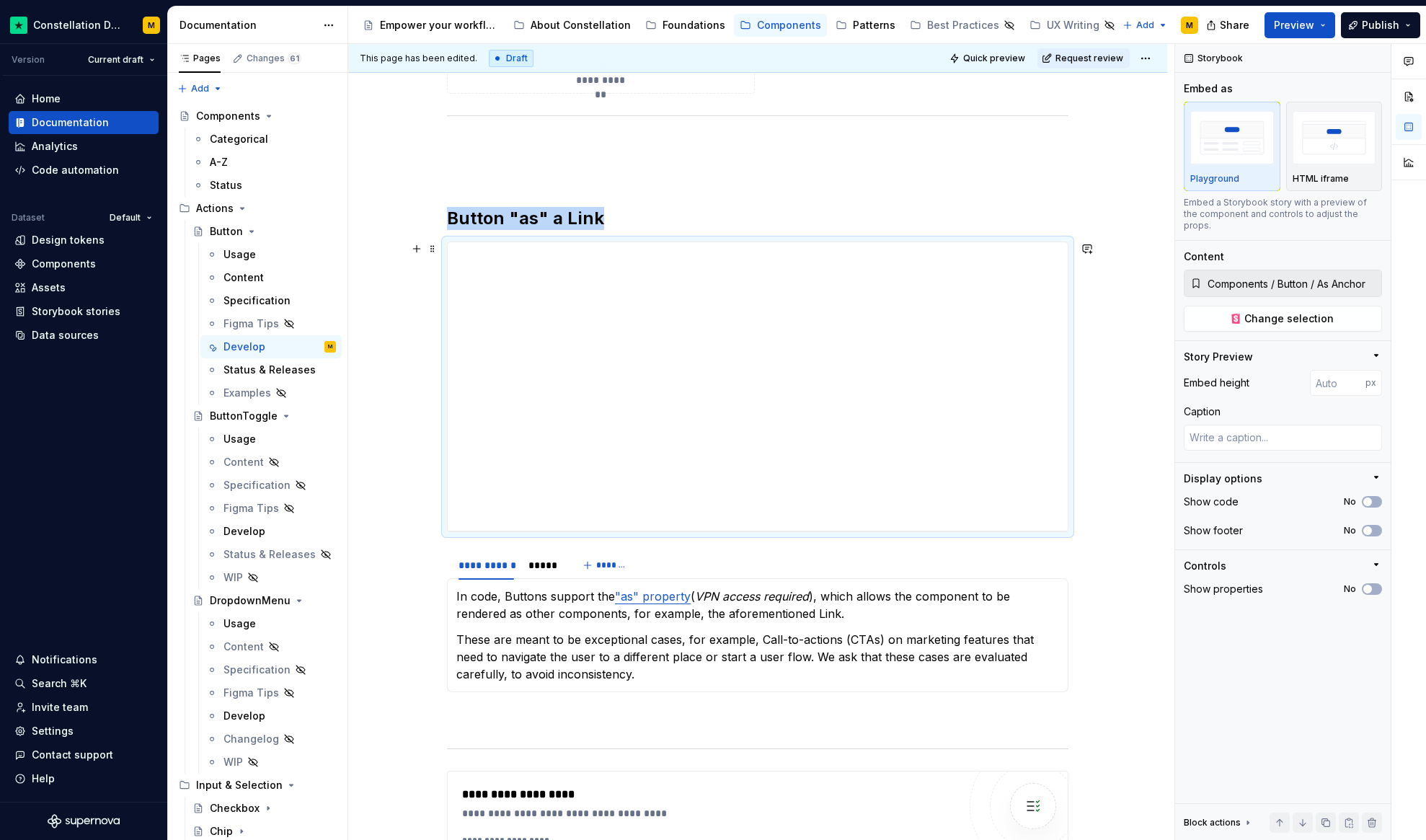
click at [395, 228] on div "**********" at bounding box center [758, 621] width 819 height 1315
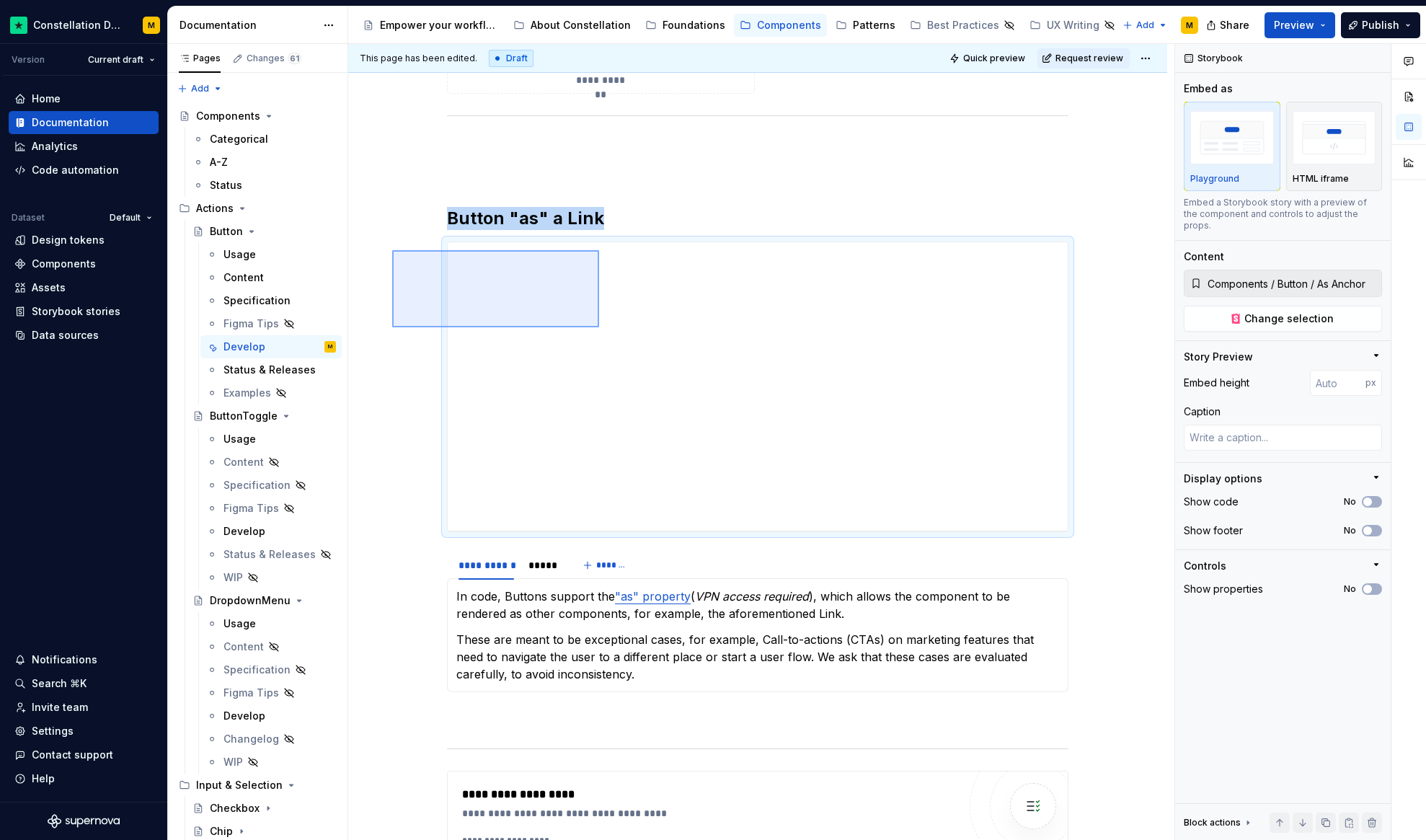
drag, startPoint x: 399, startPoint y: 256, endPoint x: 599, endPoint y: 327, distance: 212.2
click at [599, 327] on div "**********" at bounding box center [762, 442] width 826 height 797
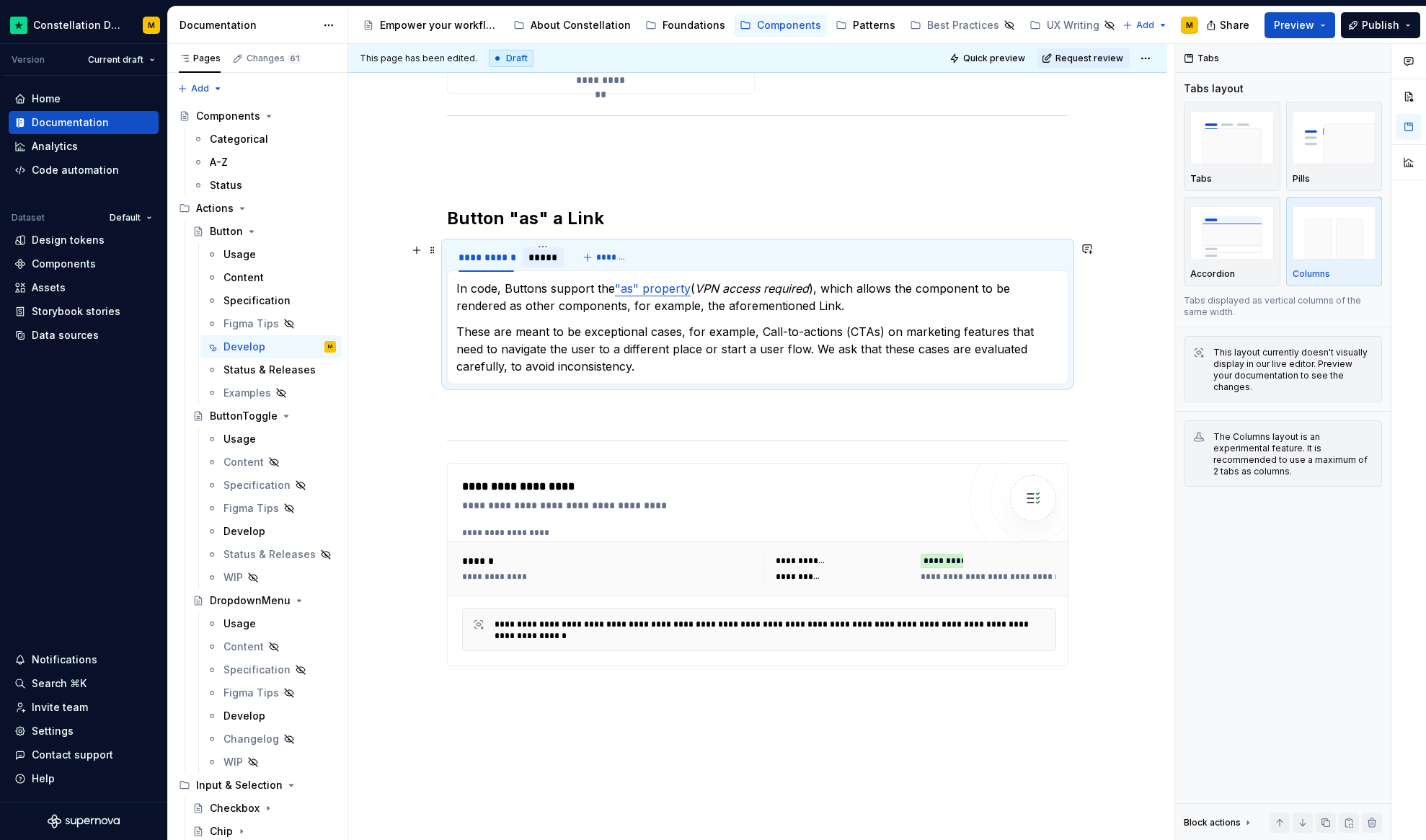
click at [530, 255] on div "*****" at bounding box center [543, 257] width 30 height 14
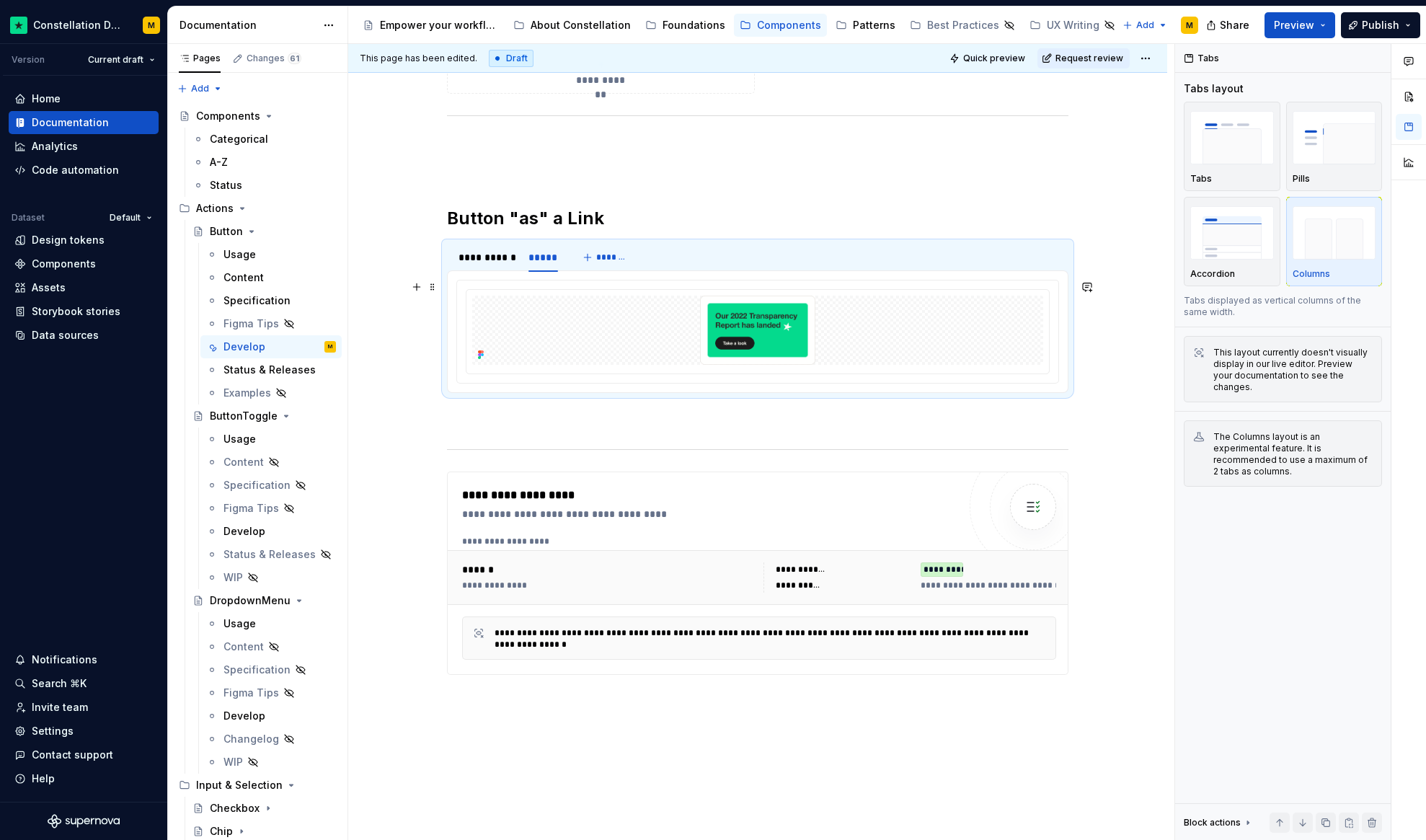
click at [686, 383] on div at bounding box center [758, 331] width 603 height 104
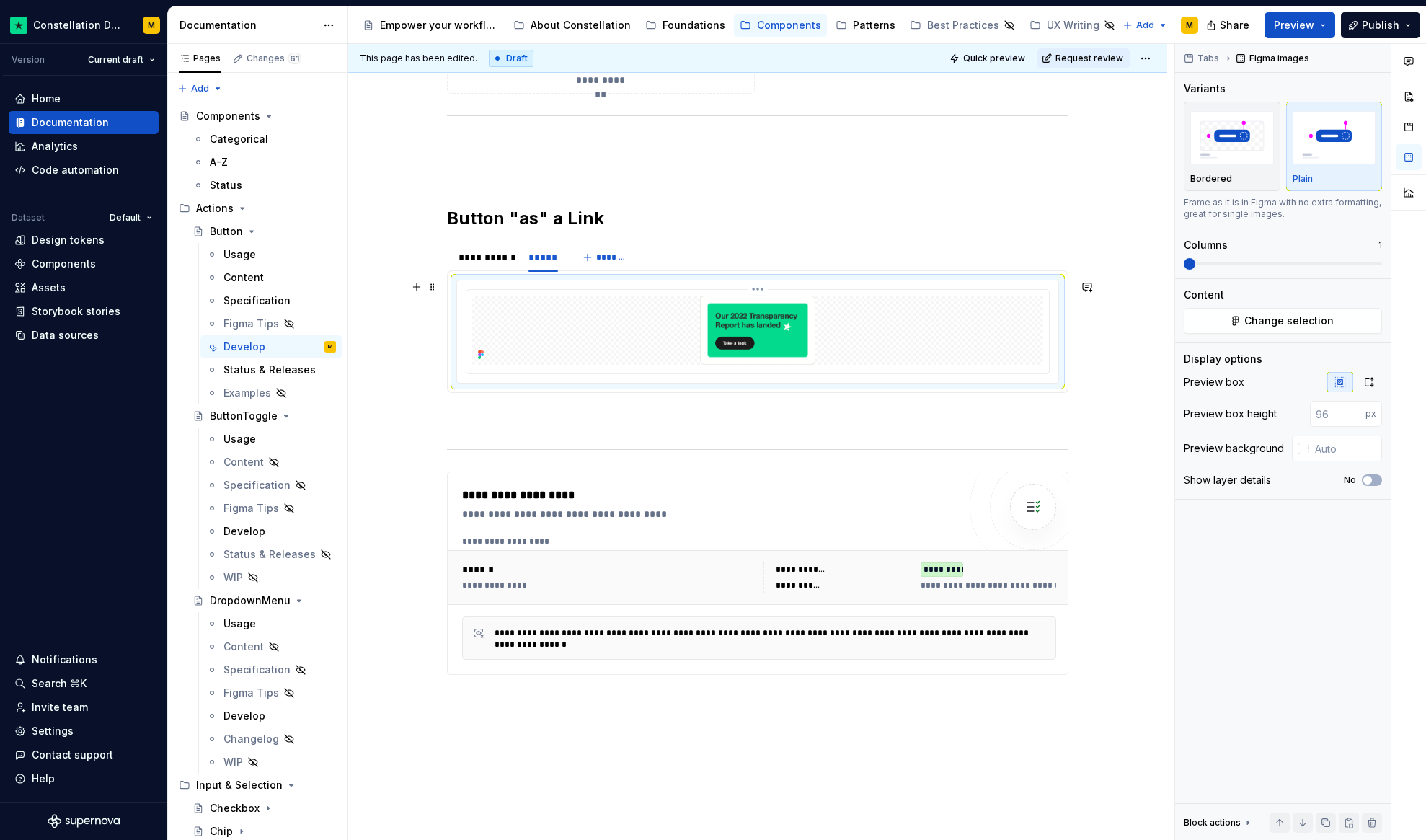
click at [681, 372] on div at bounding box center [758, 331] width 583 height 83
click at [631, 328] on img at bounding box center [758, 331] width 262 height 69
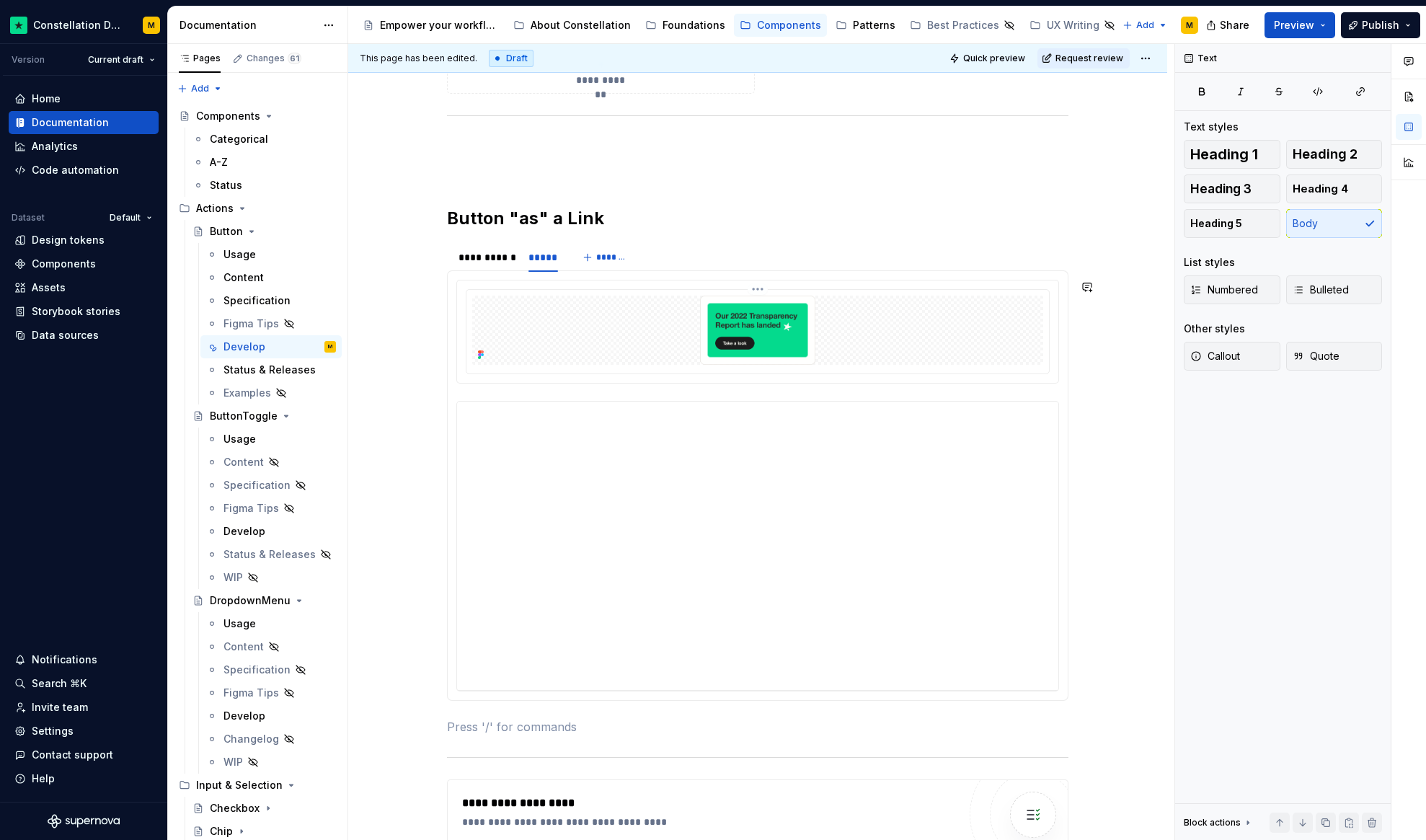
click at [631, 327] on img at bounding box center [758, 331] width 262 height 69
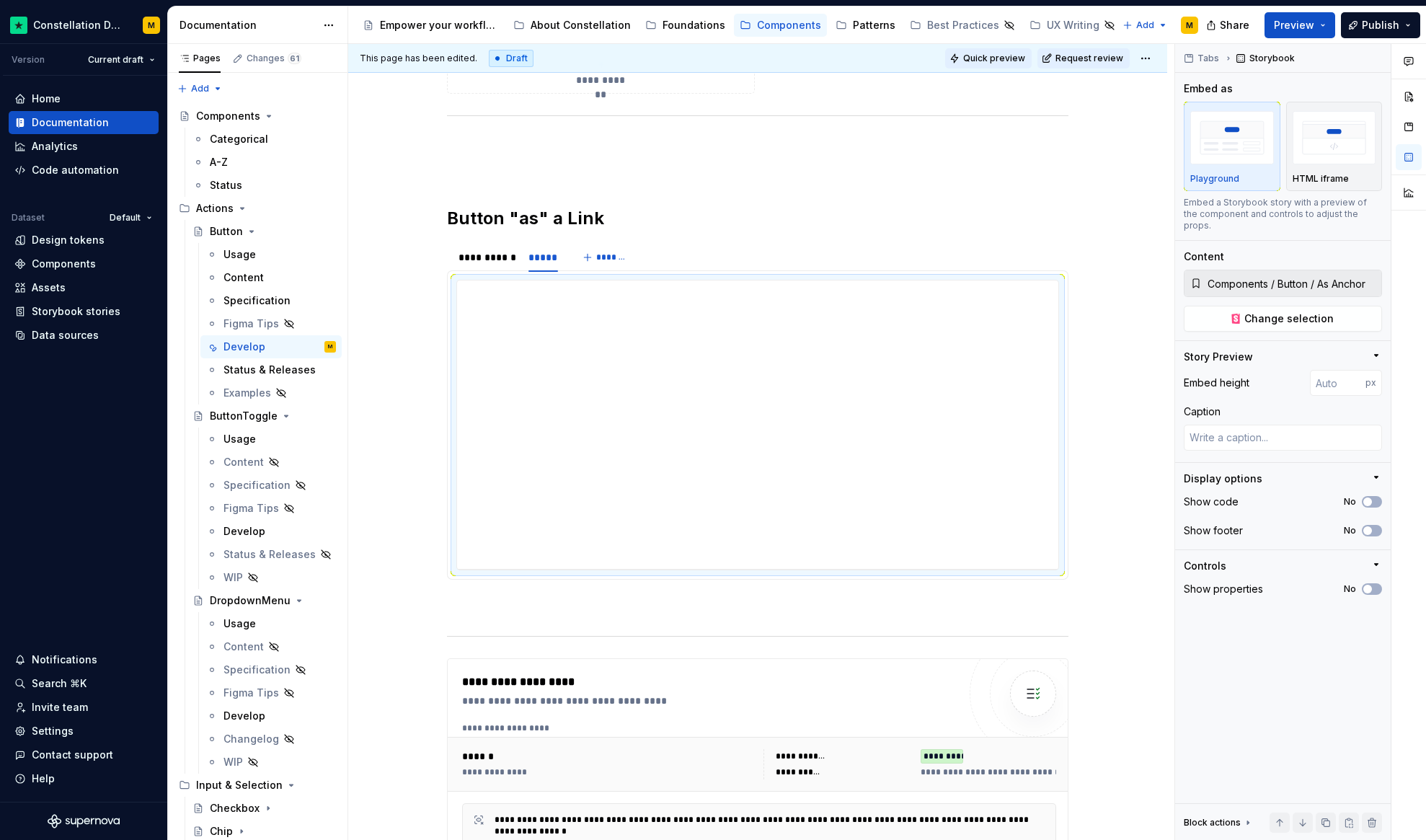
click at [968, 58] on button "Quick preview" at bounding box center [988, 59] width 87 height 20
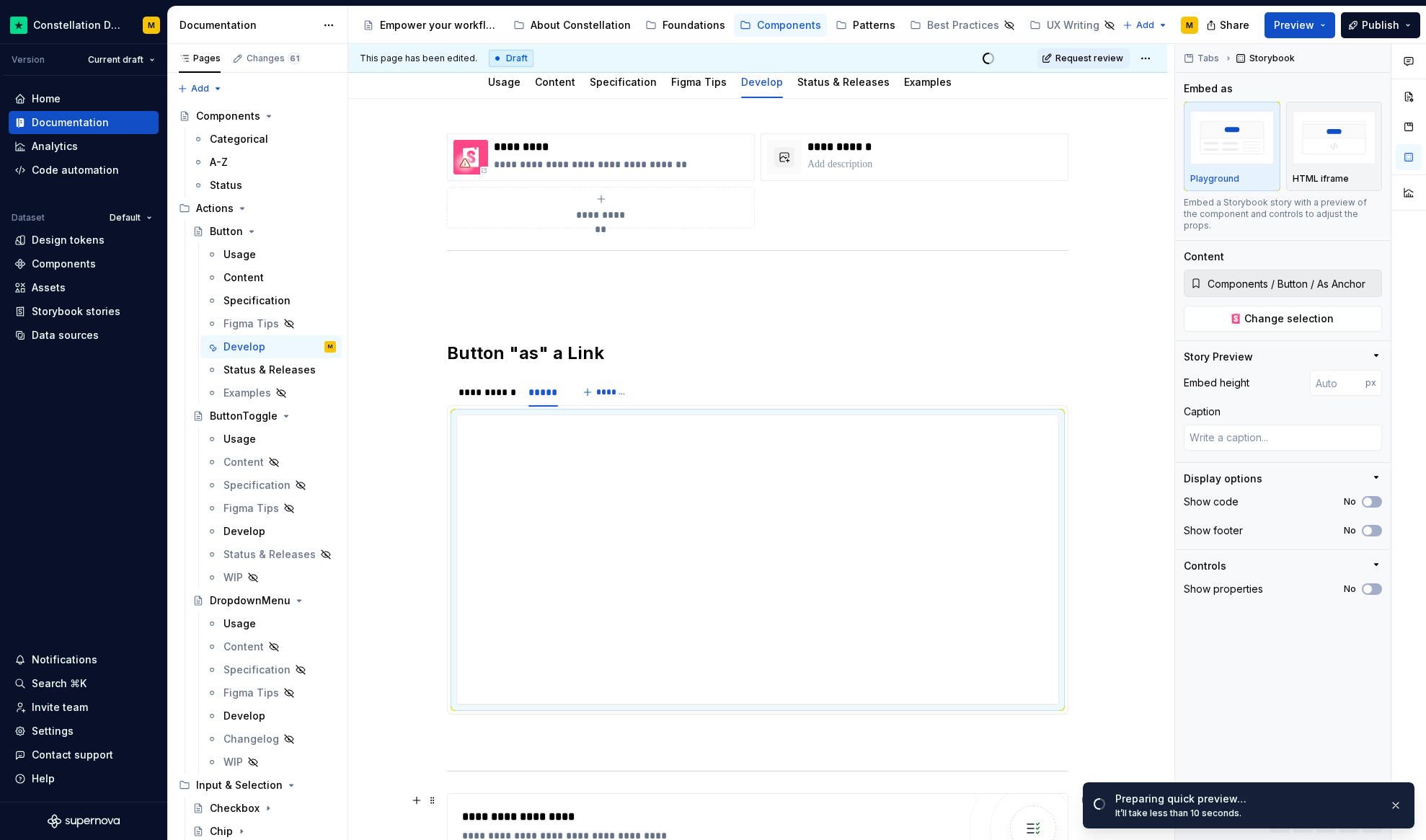
scroll to position [0, 0]
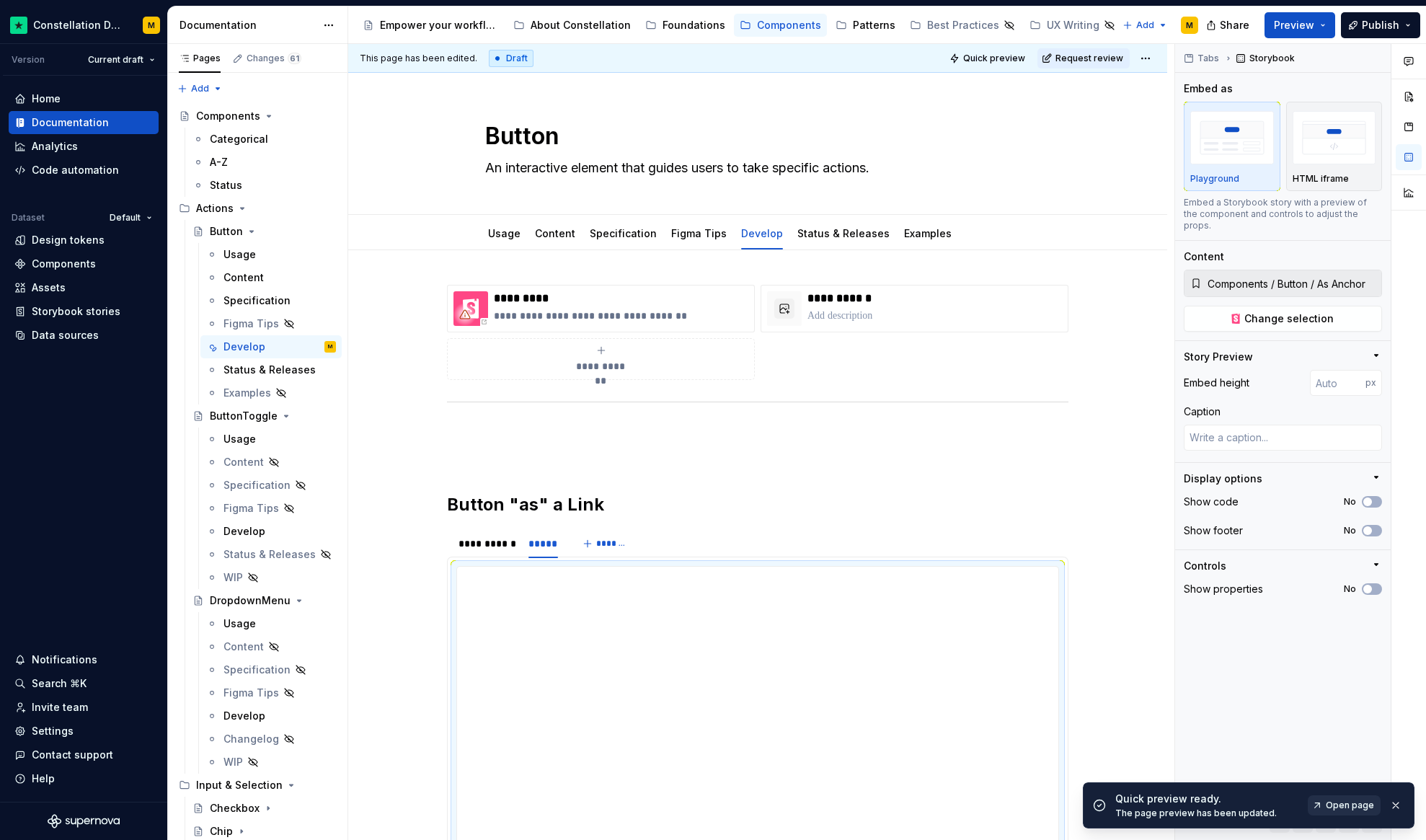
click at [1360, 809] on span "Open page" at bounding box center [1350, 805] width 49 height 12
type textarea "*"
